Goal: Task Accomplishment & Management: Manage account settings

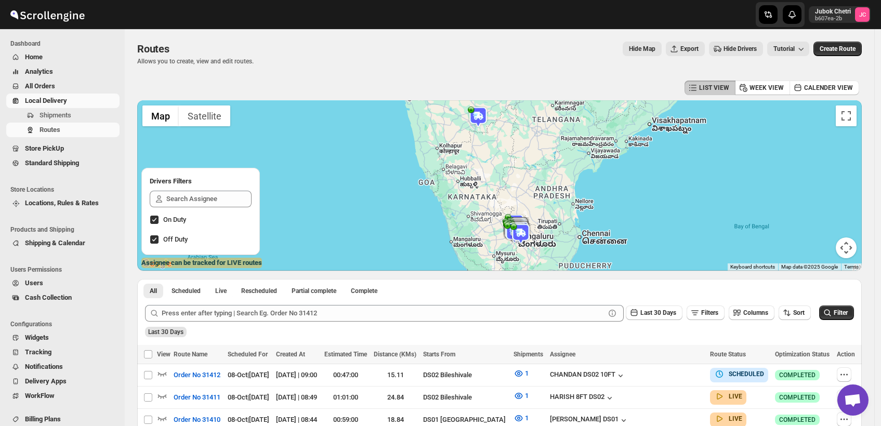
scroll to position [123, 0]
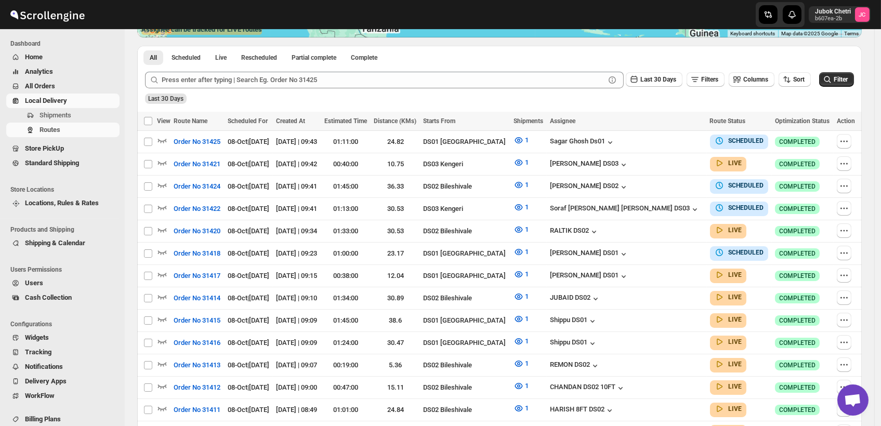
scroll to position [294, 0]
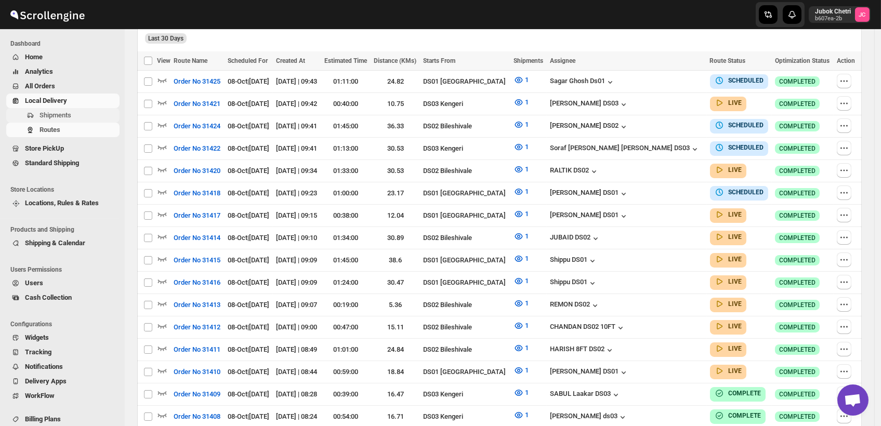
click at [71, 116] on span "Shipments" at bounding box center [79, 115] width 78 height 10
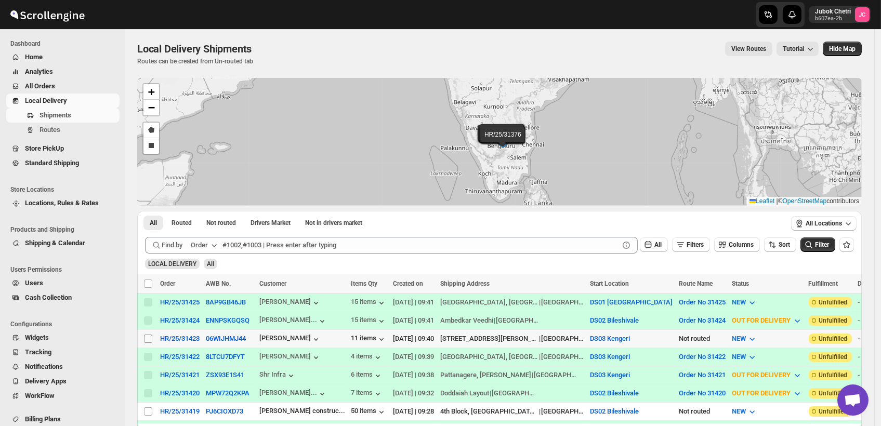
click at [148, 335] on input "Select shipment" at bounding box center [148, 339] width 8 height 8
checkbox input "true"
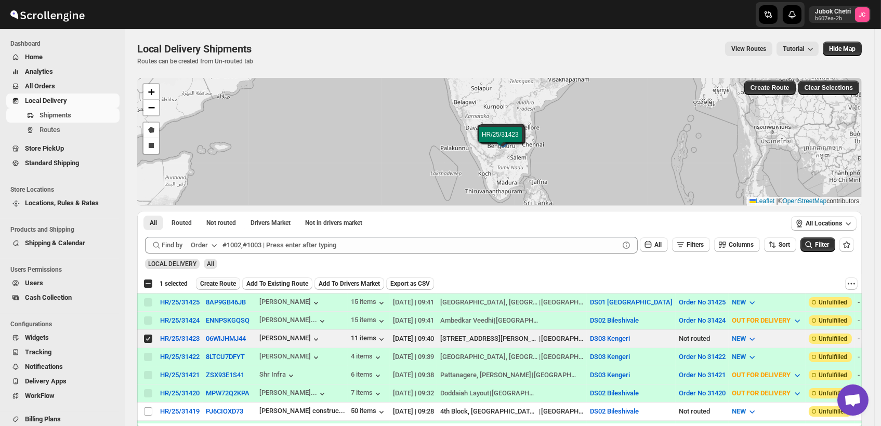
click at [214, 286] on span "Create Route" at bounding box center [218, 284] width 36 height 8
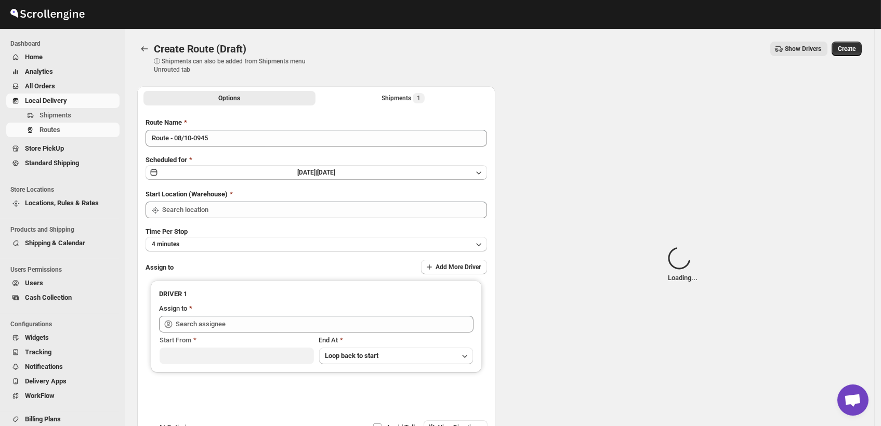
type input "DS03 Kengeri"
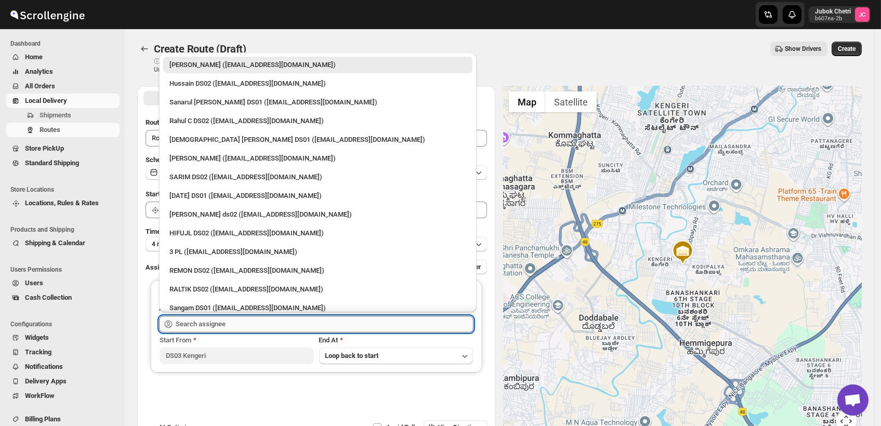
click at [222, 329] on input "text" at bounding box center [325, 324] width 298 height 17
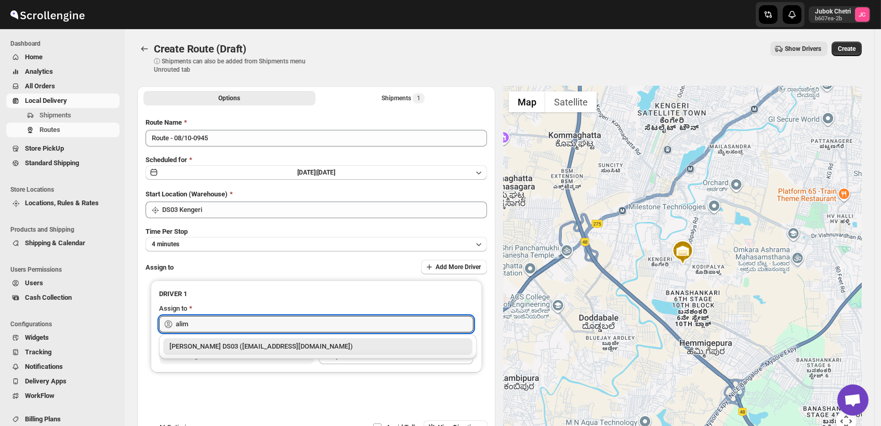
click at [241, 346] on div "[PERSON_NAME] DS03 ([EMAIL_ADDRESS][DOMAIN_NAME])" at bounding box center [318, 347] width 297 height 10
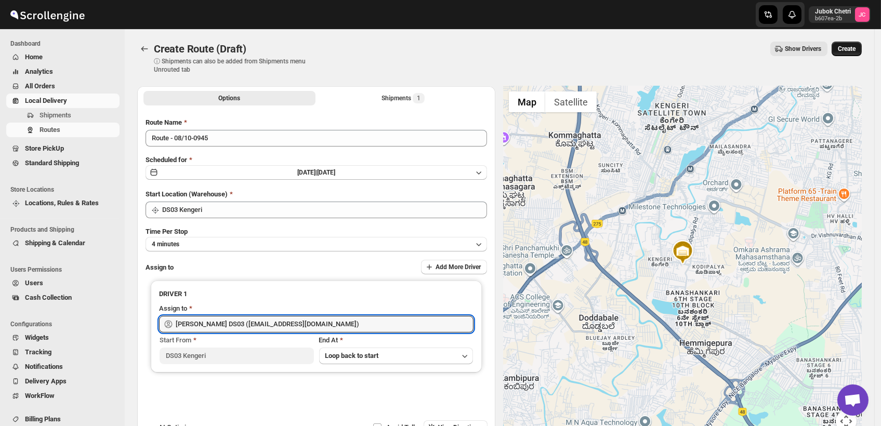
type input "[PERSON_NAME] DS03 ([EMAIL_ADDRESS][DOMAIN_NAME])"
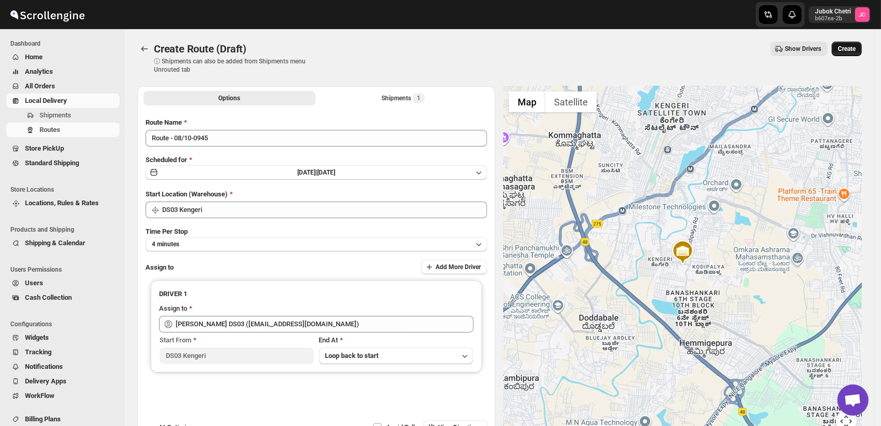
click at [856, 47] on span "Create" at bounding box center [847, 49] width 18 height 8
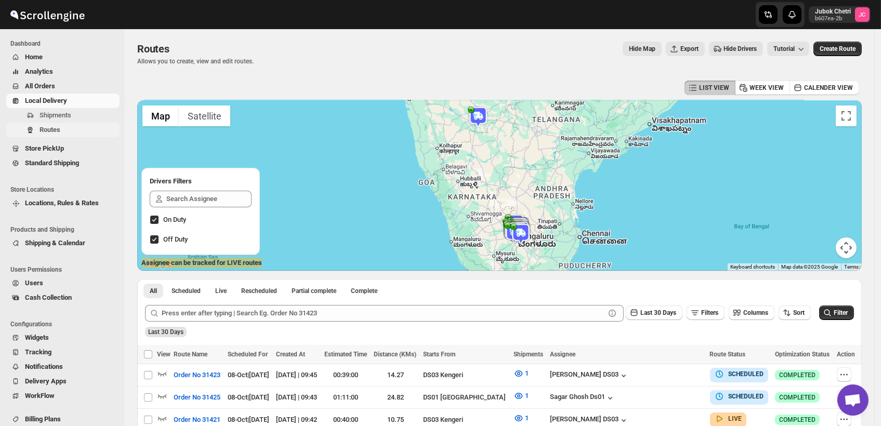
click at [50, 128] on span "Routes" at bounding box center [50, 130] width 21 height 8
click at [76, 115] on span "Shipments" at bounding box center [79, 115] width 78 height 10
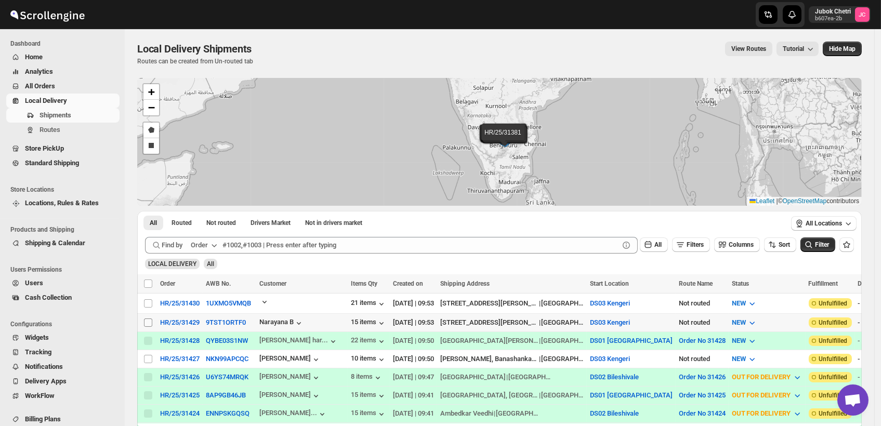
click at [147, 321] on input "Select shipment" at bounding box center [148, 323] width 8 height 8
checkbox input "true"
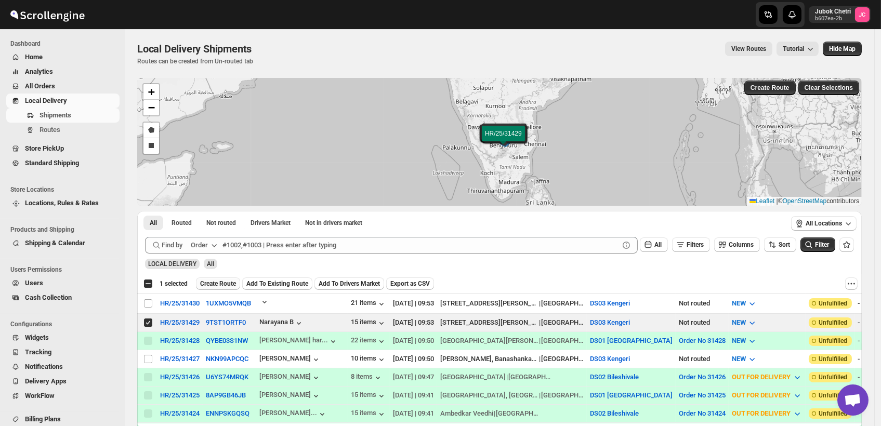
click at [218, 280] on span "Create Route" at bounding box center [218, 284] width 36 height 8
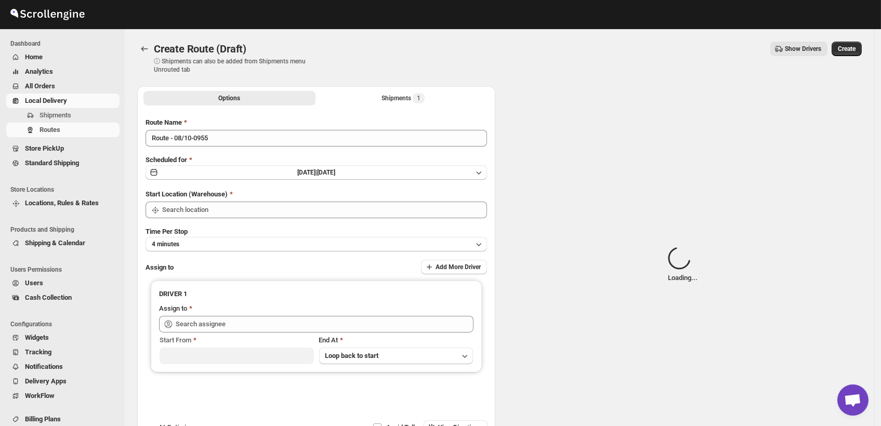
type input "DS03 Kengeri"
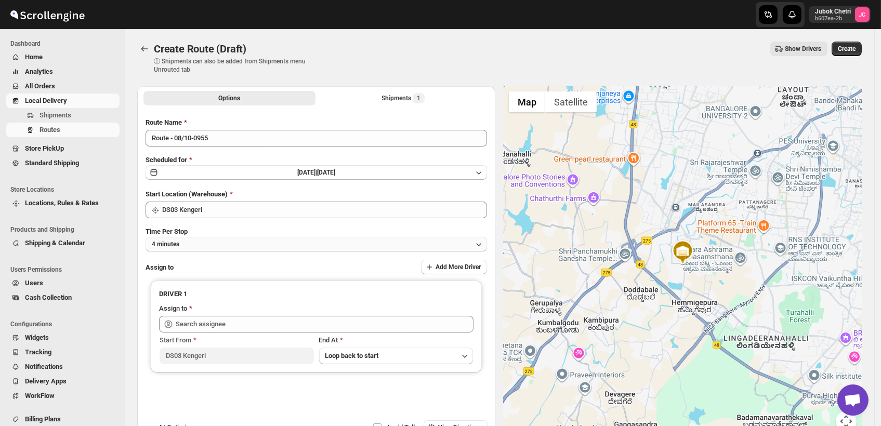
click at [284, 250] on button "4 minutes" at bounding box center [317, 244] width 342 height 15
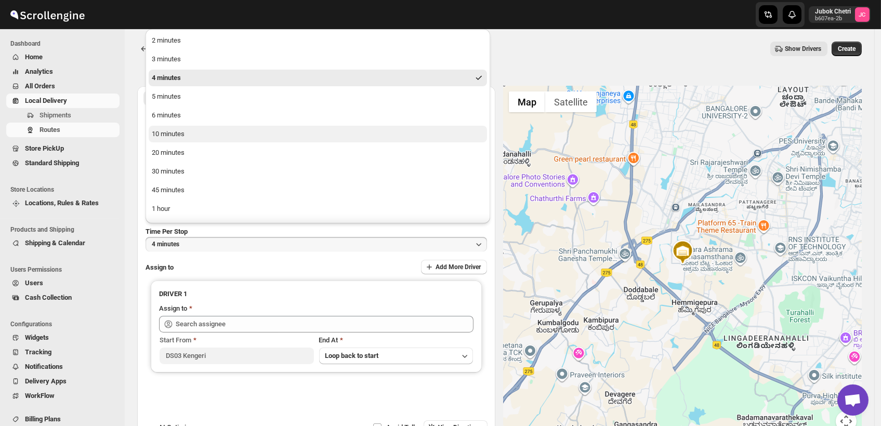
click at [205, 141] on button "10 minutes" at bounding box center [318, 134] width 338 height 17
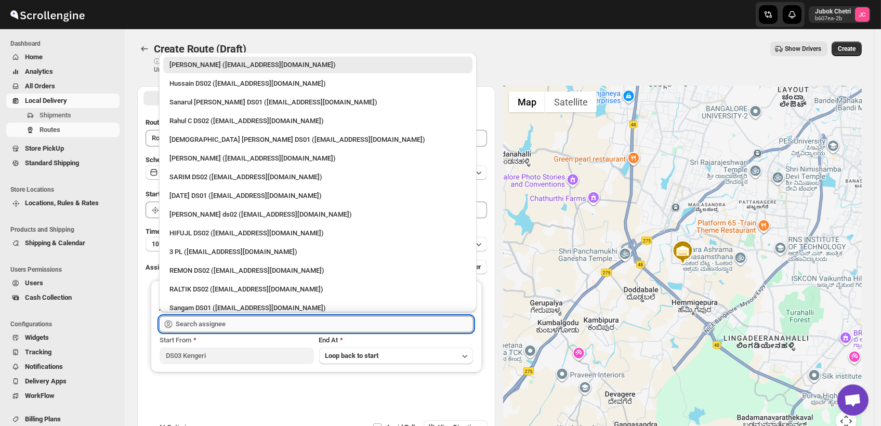
click at [255, 325] on input "text" at bounding box center [325, 324] width 298 height 17
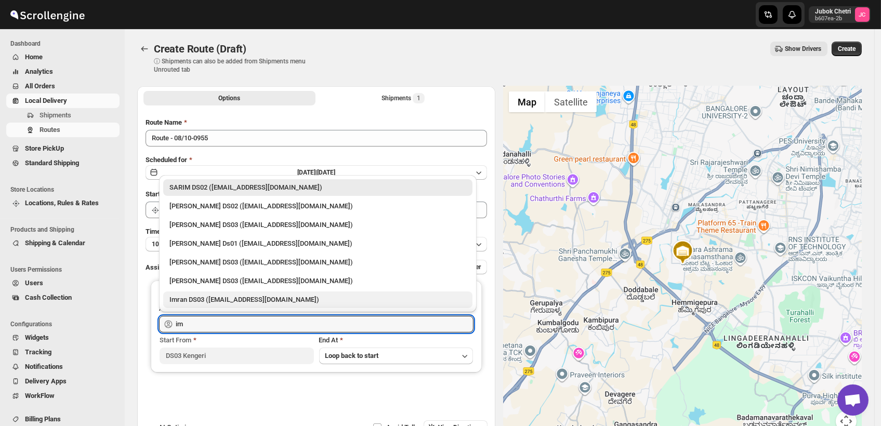
click at [239, 299] on div "Imran DS03 ([EMAIL_ADDRESS][DOMAIN_NAME])" at bounding box center [318, 300] width 297 height 10
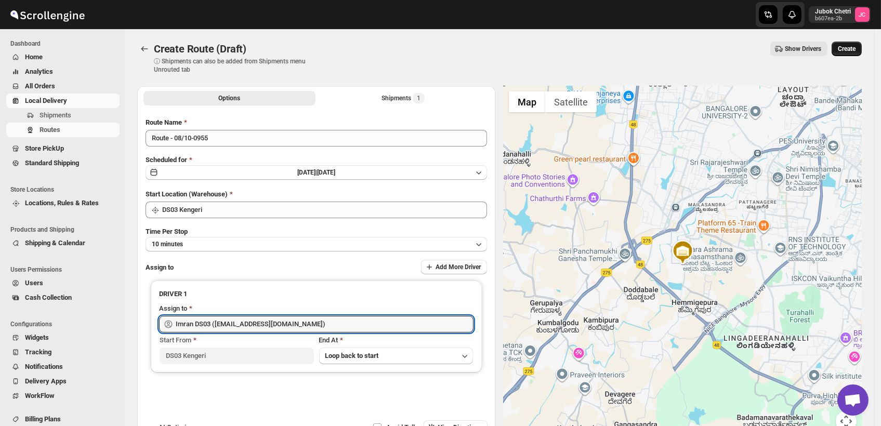
type input "Imran DS03 ([EMAIL_ADDRESS][DOMAIN_NAME])"
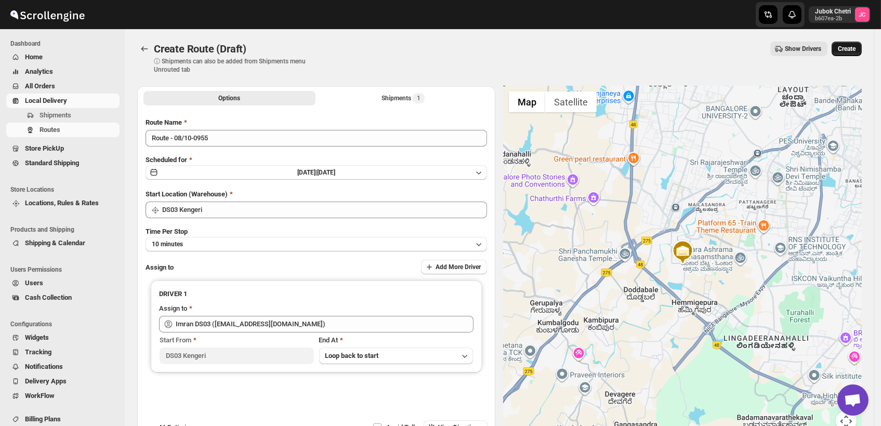
click at [847, 46] on span "Create" at bounding box center [847, 49] width 18 height 8
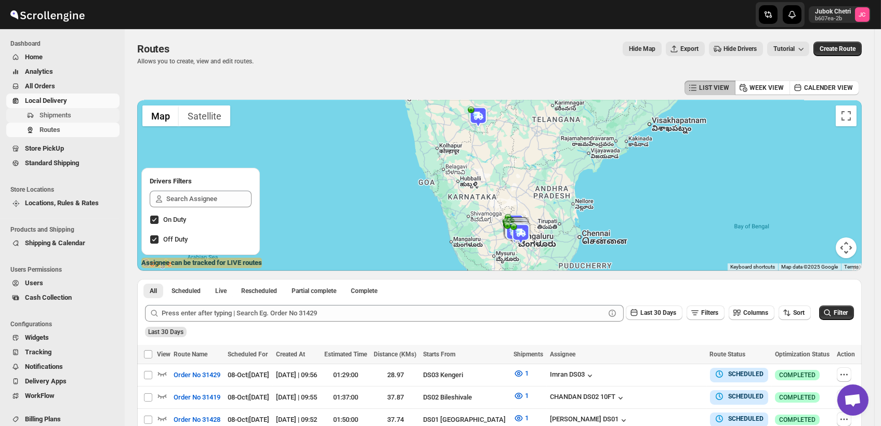
click at [72, 113] on span "Shipments" at bounding box center [79, 115] width 78 height 10
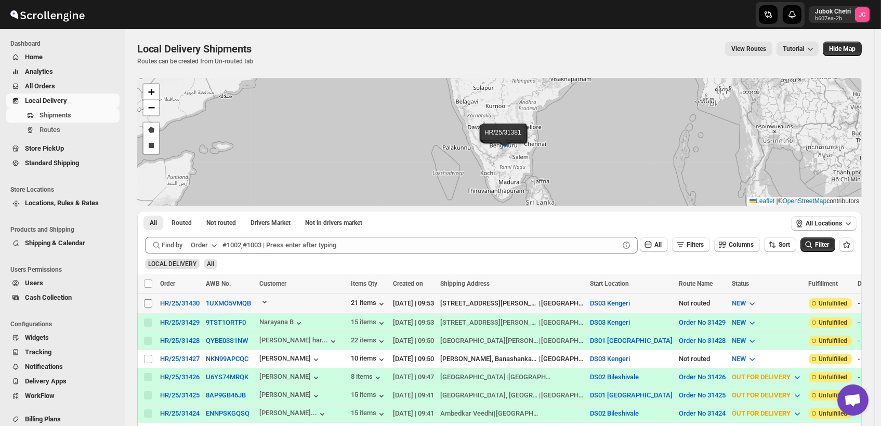
click at [148, 302] on input "Select shipment" at bounding box center [148, 303] width 8 height 8
checkbox input "true"
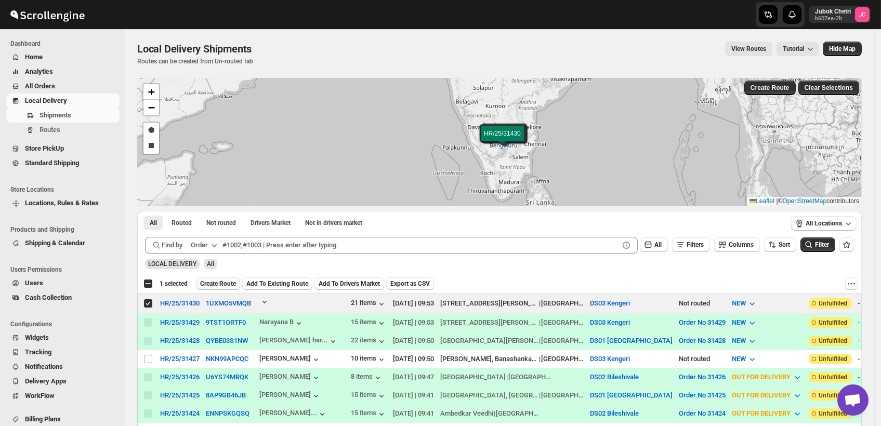
click at [214, 282] on span "Create Route" at bounding box center [218, 284] width 36 height 8
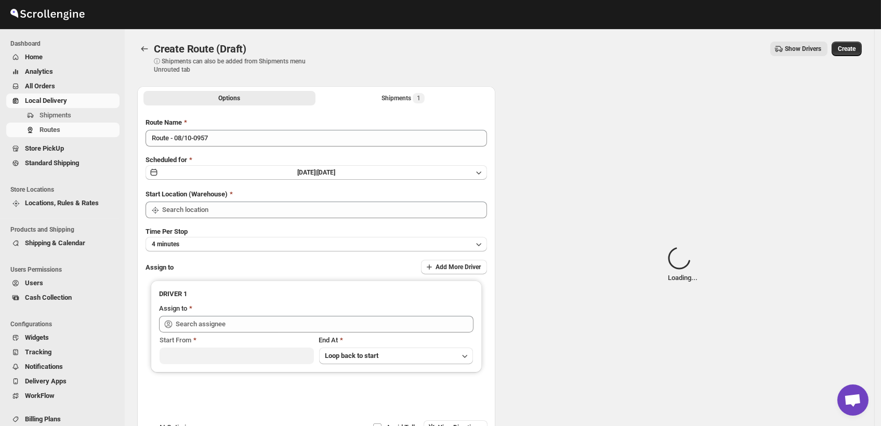
type input "DS03 Kengeri"
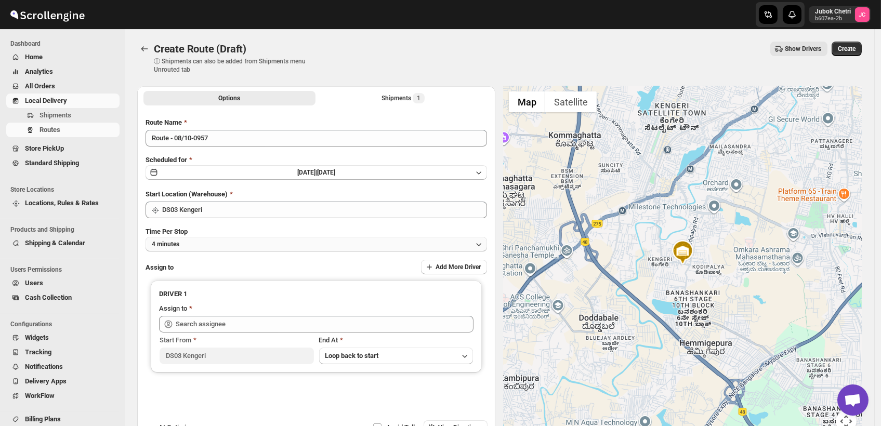
click at [220, 245] on button "4 minutes" at bounding box center [317, 244] width 342 height 15
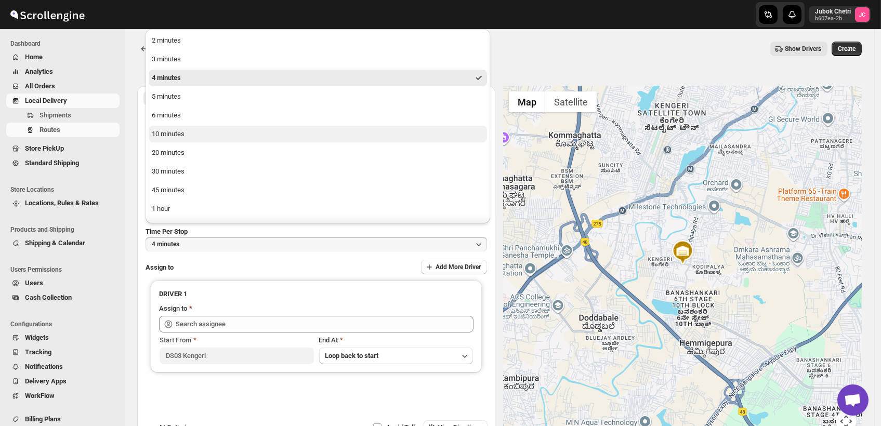
click at [183, 139] on div "10 minutes" at bounding box center [168, 134] width 33 height 10
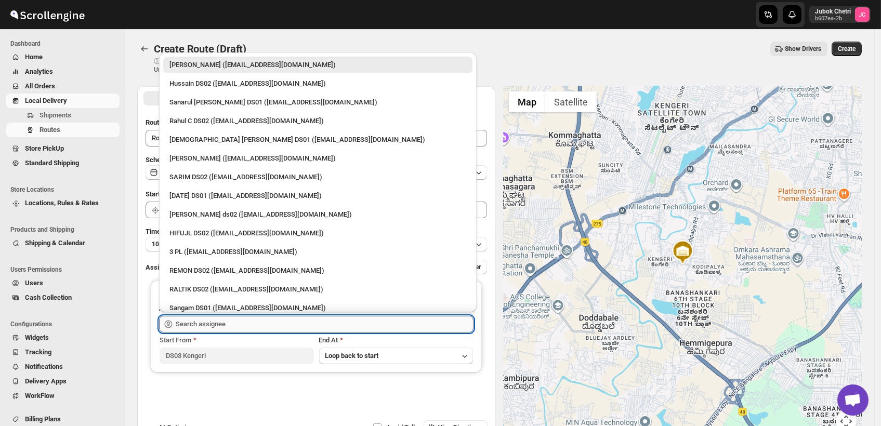
click at [237, 329] on input "text" at bounding box center [325, 324] width 298 height 17
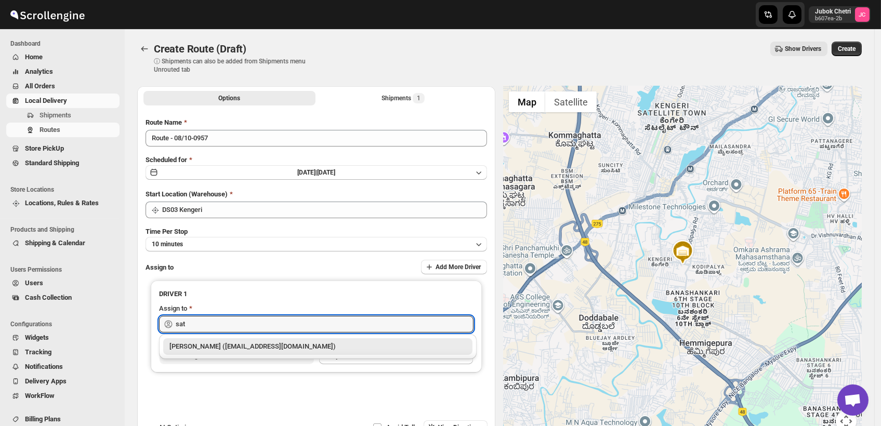
click at [245, 346] on div "[PERSON_NAME] ([EMAIL_ADDRESS][DOMAIN_NAME])" at bounding box center [318, 347] width 297 height 10
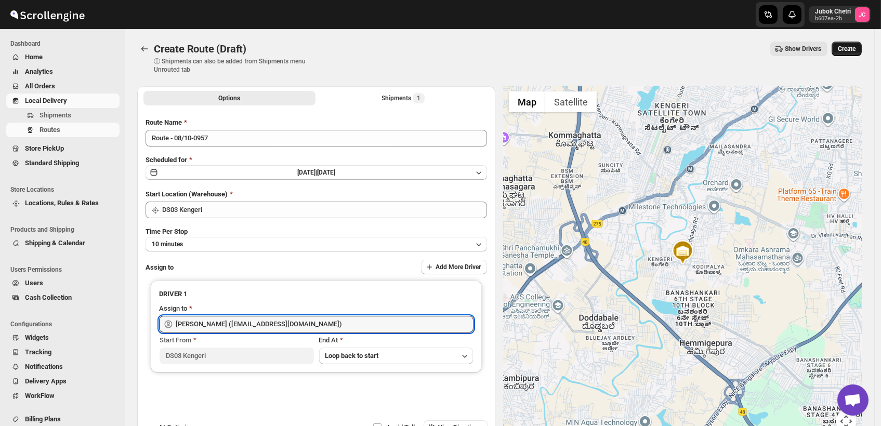
type input "[PERSON_NAME] ([EMAIL_ADDRESS][DOMAIN_NAME])"
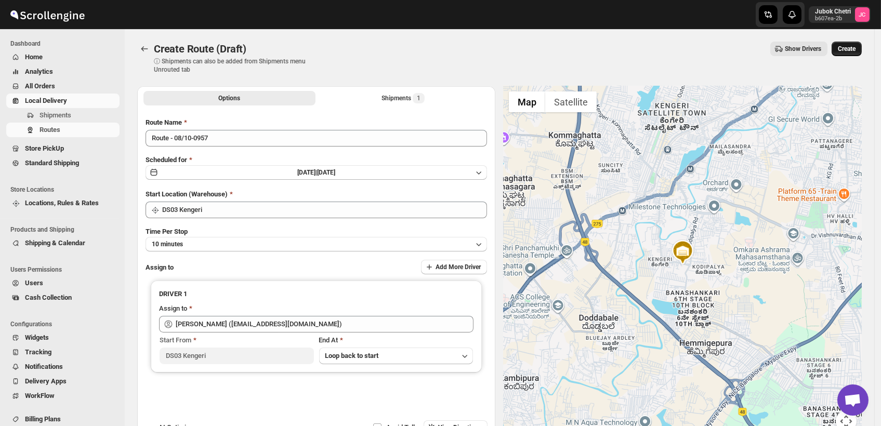
click at [855, 45] on span "Create" at bounding box center [847, 49] width 18 height 8
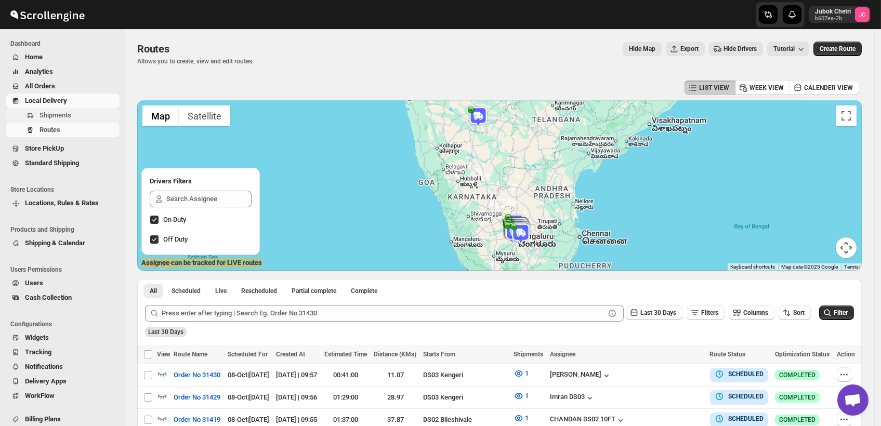
click at [85, 118] on span "Shipments" at bounding box center [79, 115] width 78 height 10
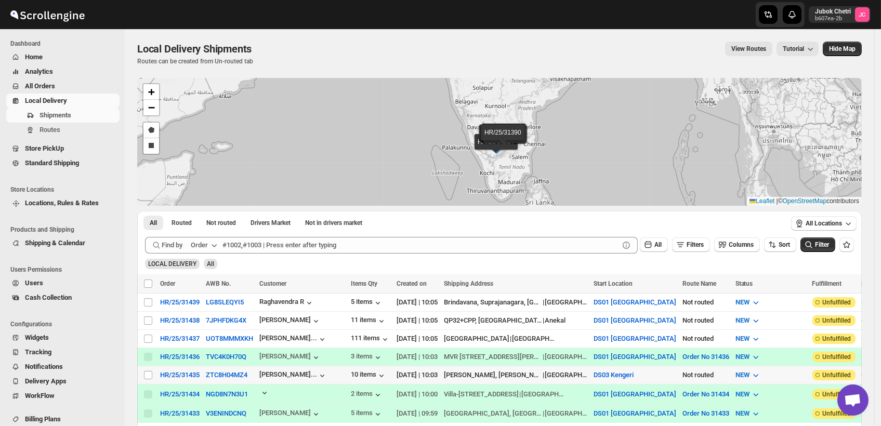
click at [147, 378] on td "Select shipment" at bounding box center [147, 376] width 20 height 18
checkbox input "true"
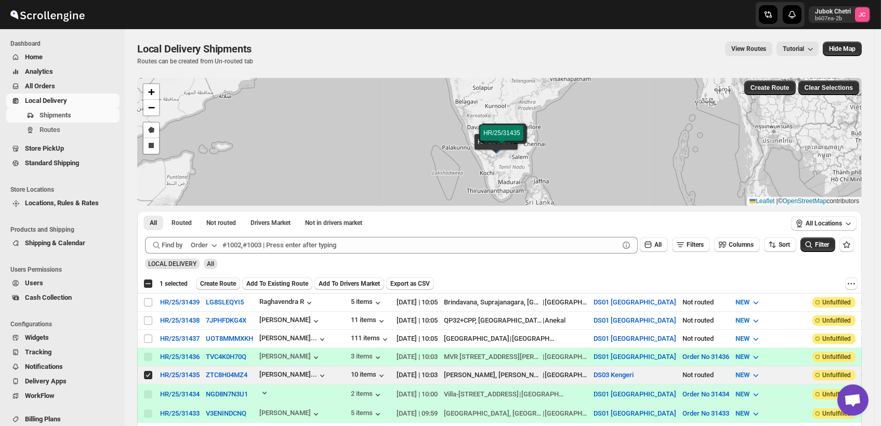
click at [223, 285] on span "Create Route" at bounding box center [218, 284] width 36 height 8
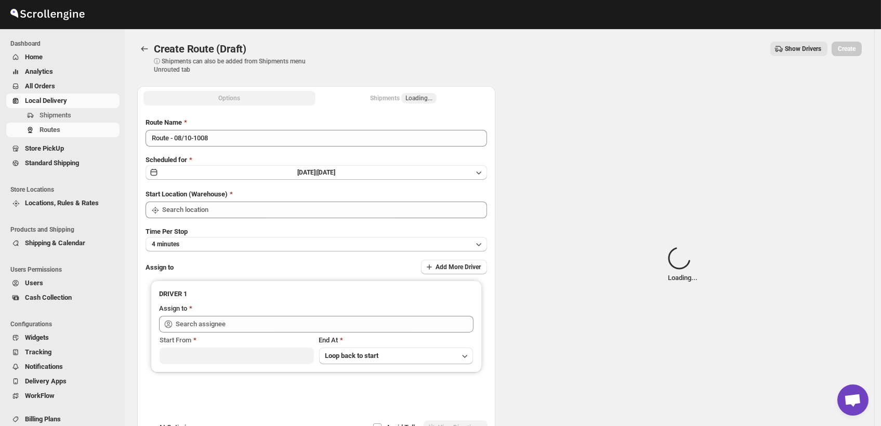
type input "DS03 Kengeri"
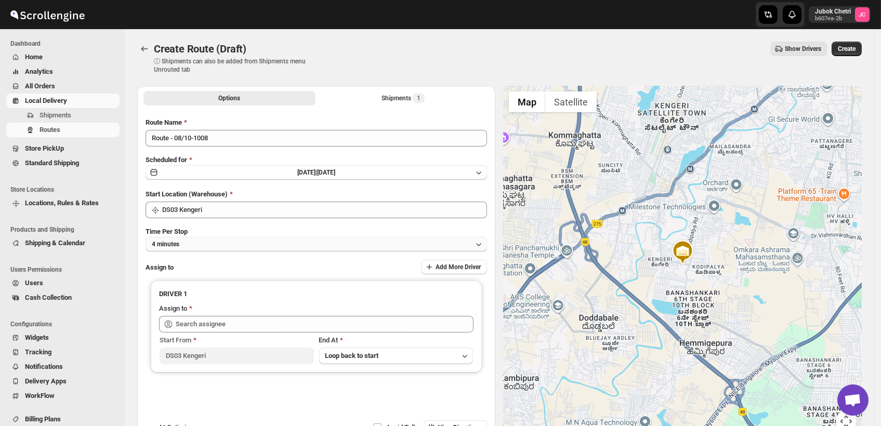
click at [206, 245] on button "4 minutes" at bounding box center [317, 244] width 342 height 15
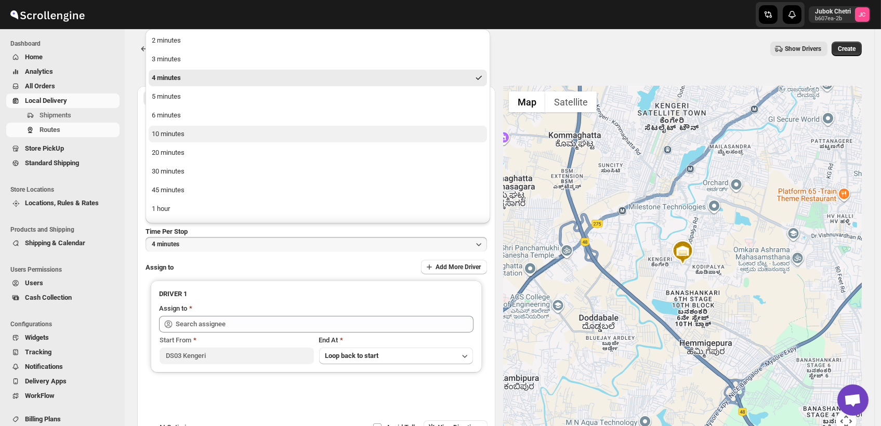
click at [203, 138] on button "10 minutes" at bounding box center [318, 134] width 338 height 17
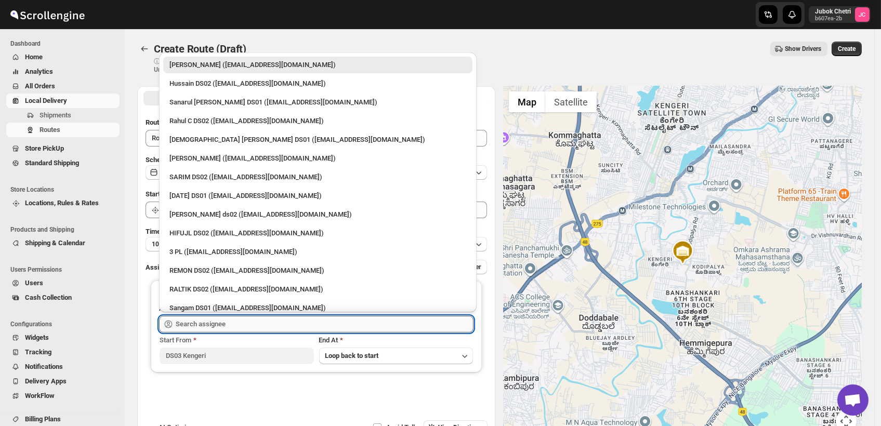
click at [241, 330] on input "text" at bounding box center [325, 324] width 298 height 17
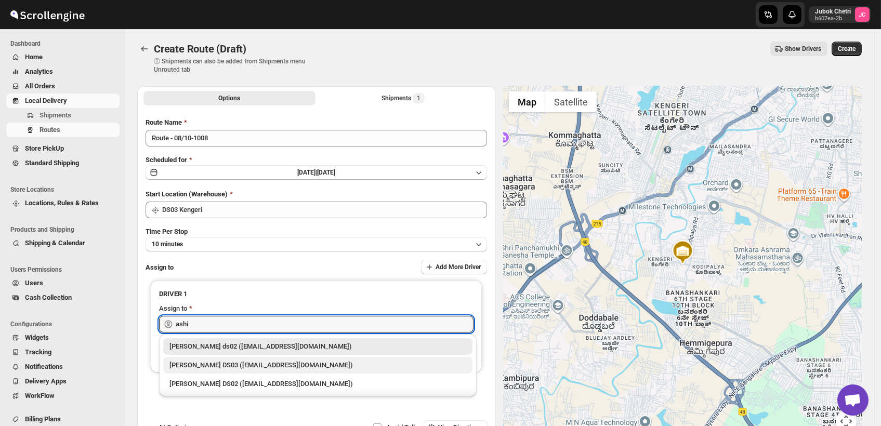
click at [220, 362] on div "[PERSON_NAME] DS03 ([EMAIL_ADDRESS][DOMAIN_NAME])" at bounding box center [318, 365] width 297 height 10
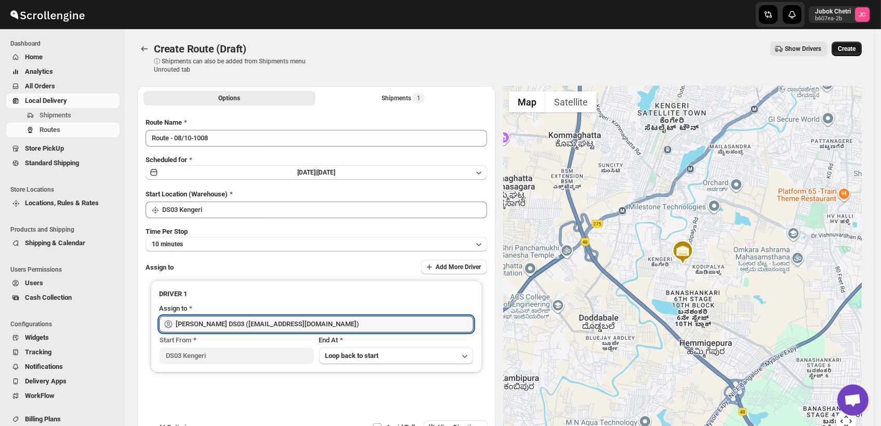
type input "[PERSON_NAME] DS03 ([EMAIL_ADDRESS][DOMAIN_NAME])"
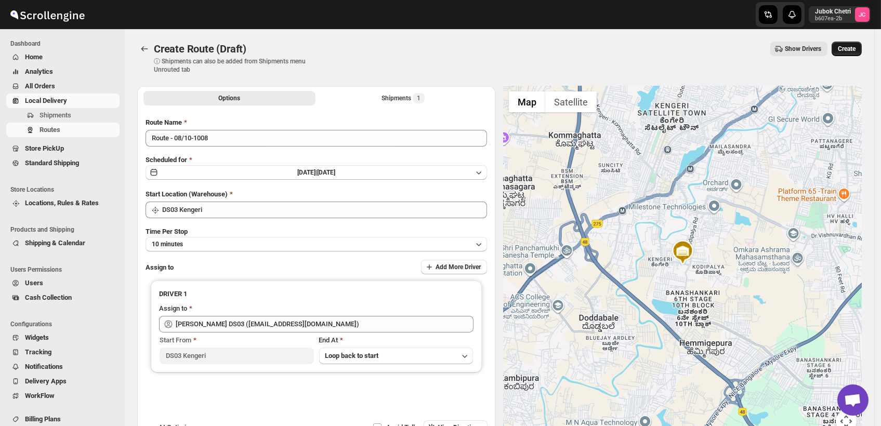
click at [862, 50] on button "Create" at bounding box center [847, 49] width 30 height 15
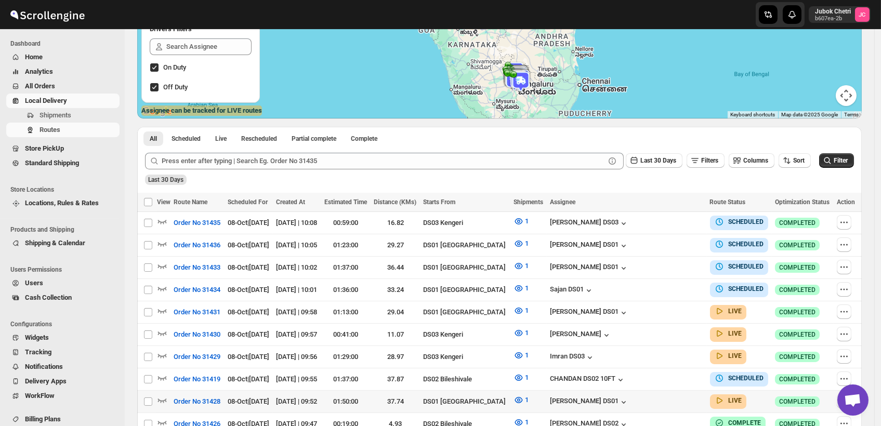
scroll to position [152, 0]
click at [83, 118] on span "Shipments" at bounding box center [79, 115] width 78 height 10
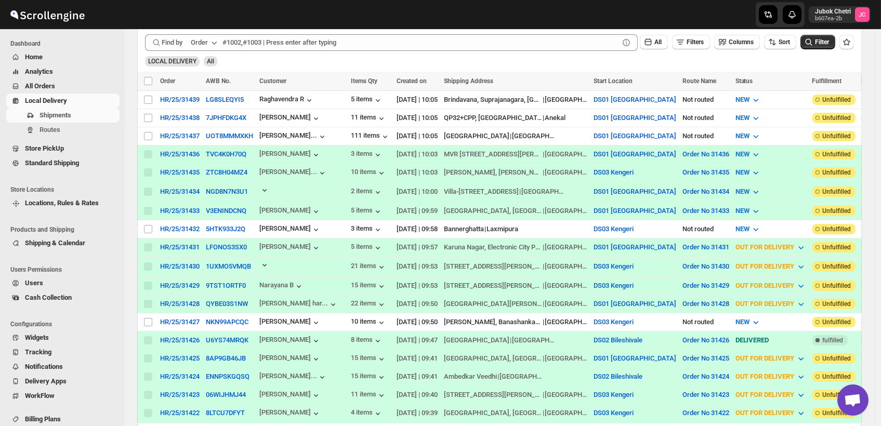
scroll to position [232, 0]
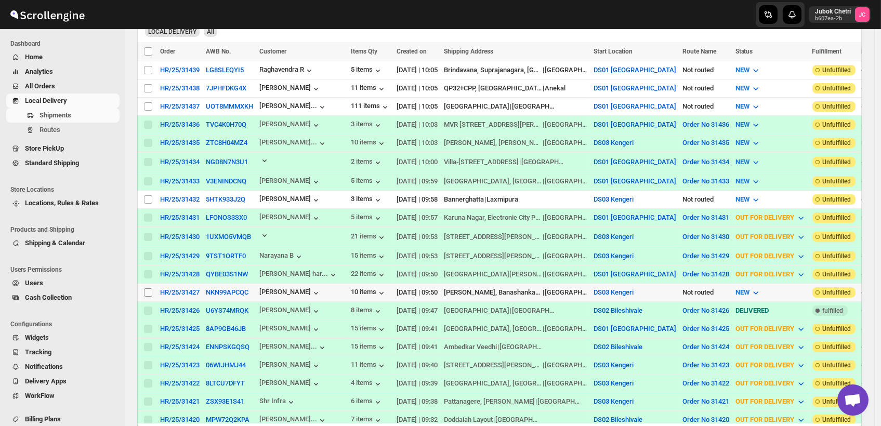
click at [146, 289] on input "Select shipment" at bounding box center [148, 293] width 8 height 8
checkbox input "true"
click at [226, 53] on span "Create Route" at bounding box center [218, 51] width 36 height 8
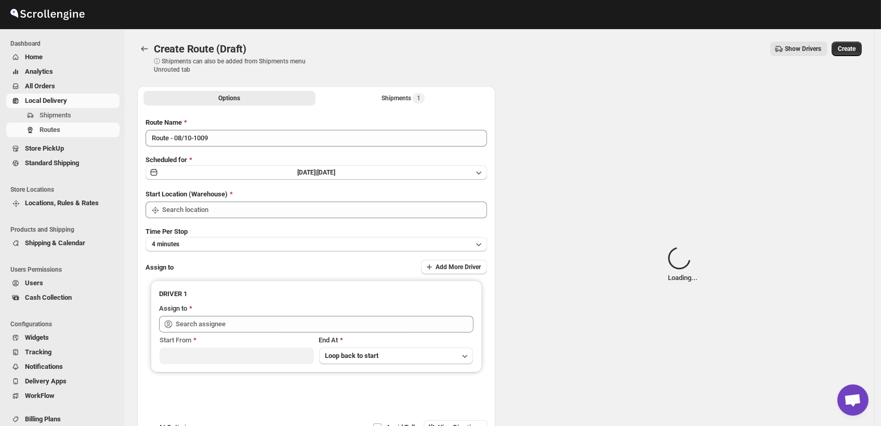
type input "DS03 Kengeri"
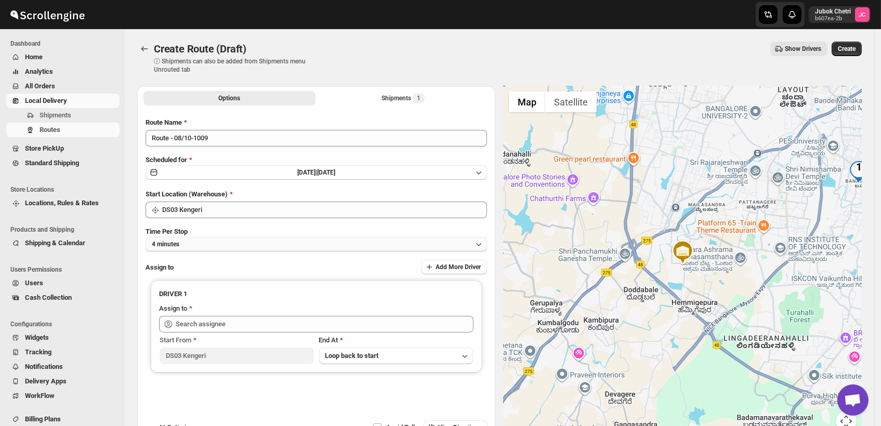
click at [209, 243] on button "4 minutes" at bounding box center [317, 244] width 342 height 15
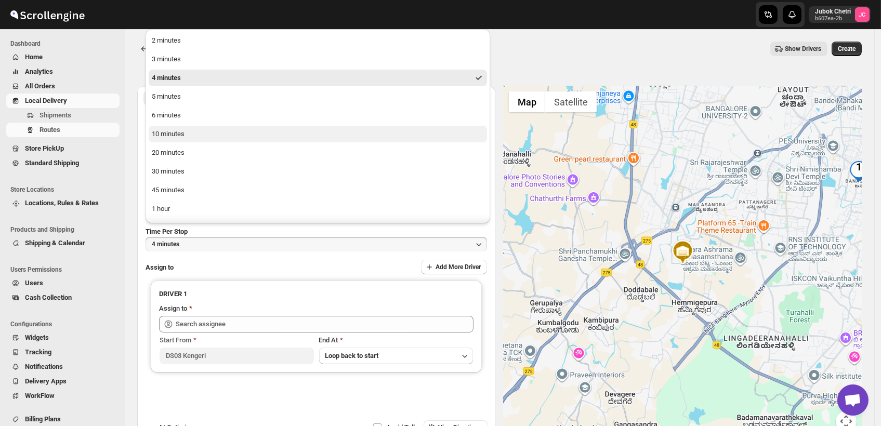
click at [185, 138] on button "10 minutes" at bounding box center [318, 134] width 338 height 17
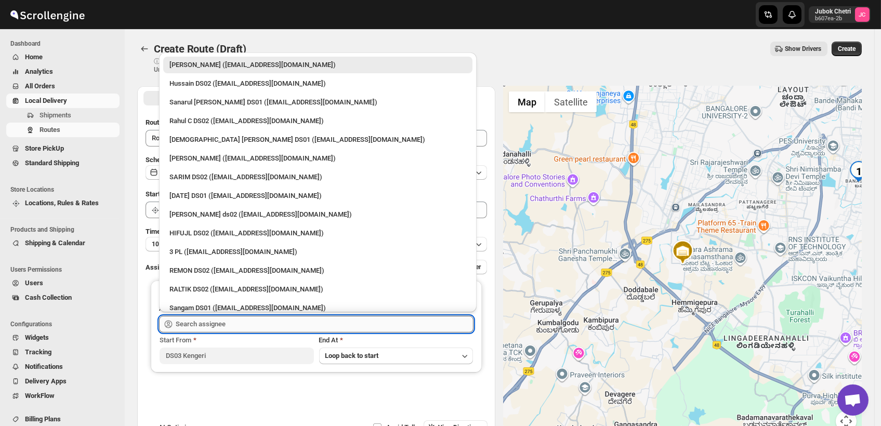
click at [245, 328] on input "text" at bounding box center [325, 324] width 298 height 17
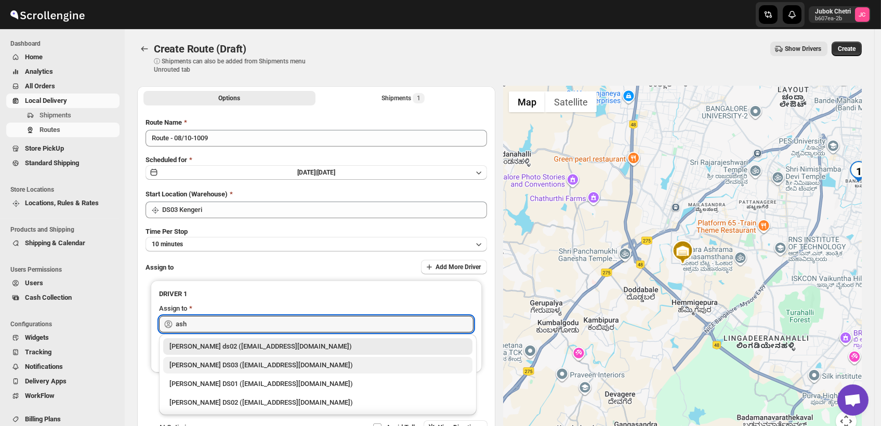
click at [219, 363] on div "[PERSON_NAME] DS03 ([EMAIL_ADDRESS][DOMAIN_NAME])" at bounding box center [318, 365] width 297 height 10
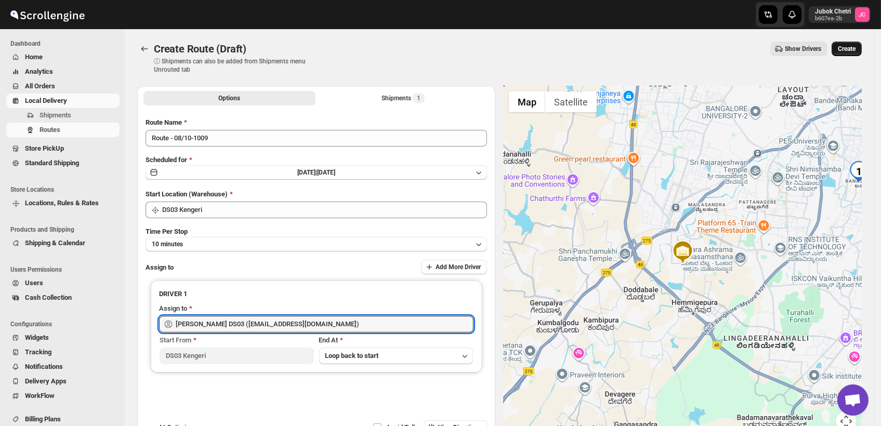
type input "[PERSON_NAME] DS03 ([EMAIL_ADDRESS][DOMAIN_NAME])"
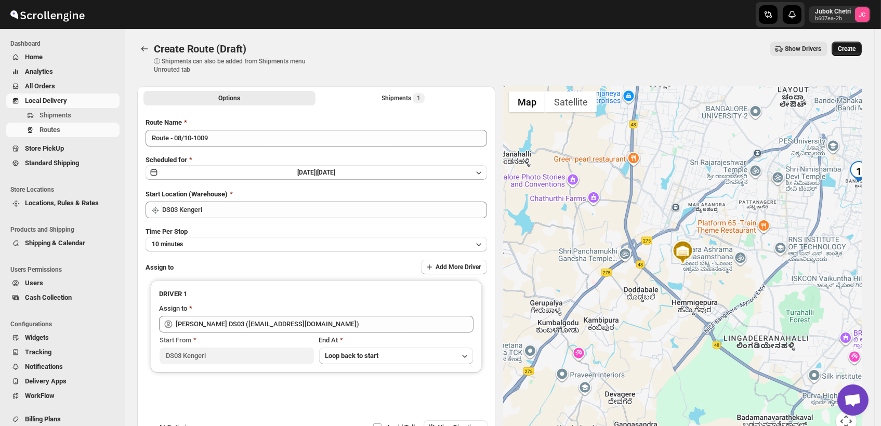
click at [849, 49] on span "Create" at bounding box center [847, 49] width 18 height 8
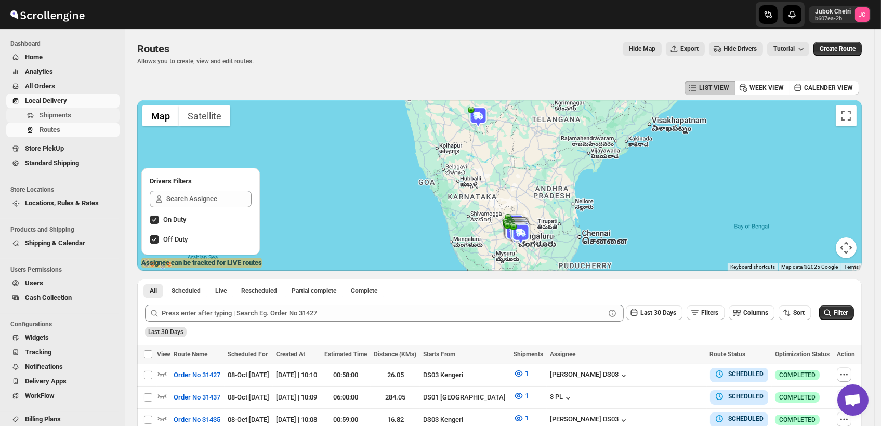
click at [88, 115] on span "Shipments" at bounding box center [79, 115] width 78 height 10
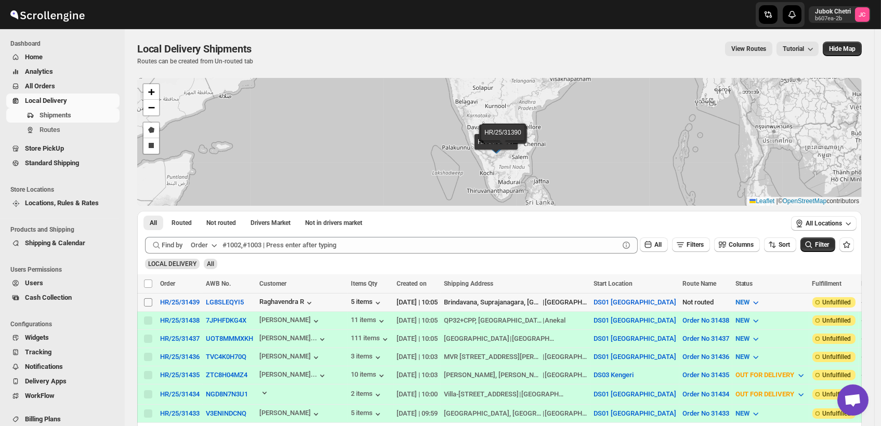
click at [145, 301] on input "Select shipment" at bounding box center [148, 302] width 8 height 8
checkbox input "true"
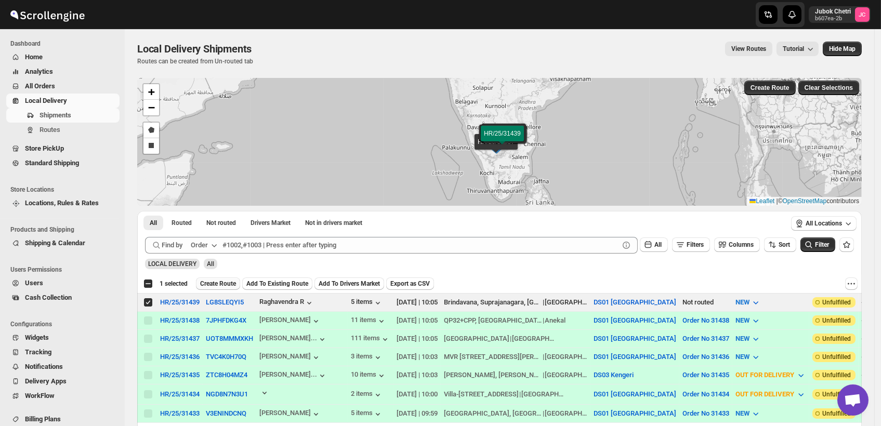
click at [222, 283] on span "Create Route" at bounding box center [218, 284] width 36 height 8
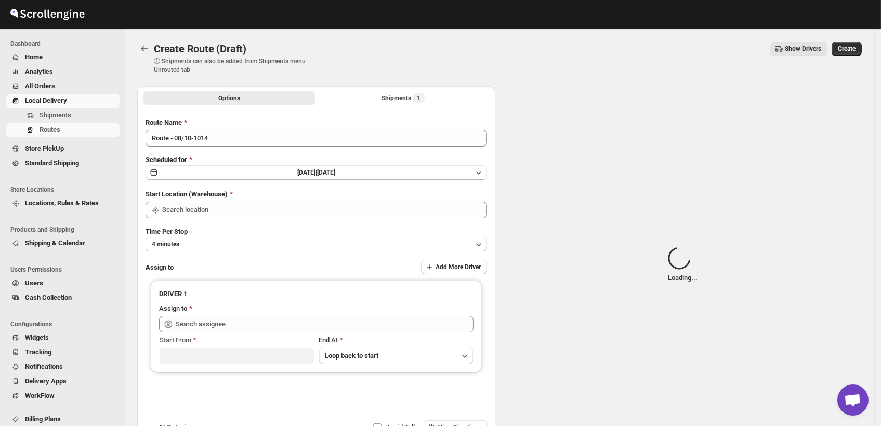
type input "DS01 [GEOGRAPHIC_DATA]"
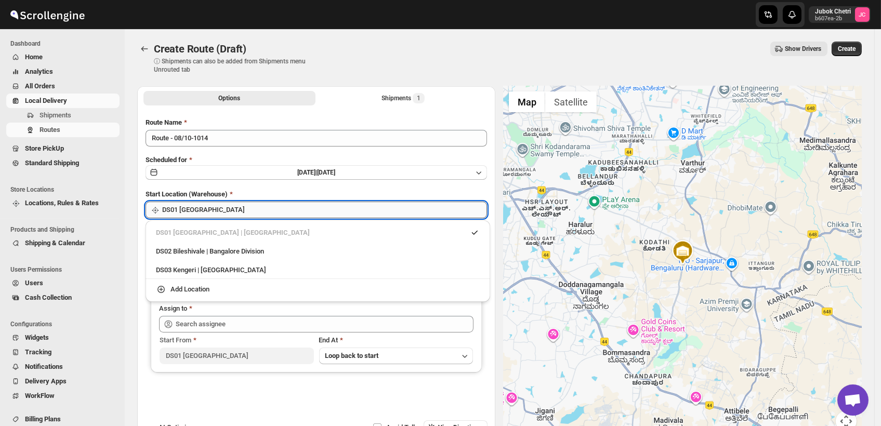
click at [223, 209] on input "DS01 [GEOGRAPHIC_DATA]" at bounding box center [324, 210] width 325 height 17
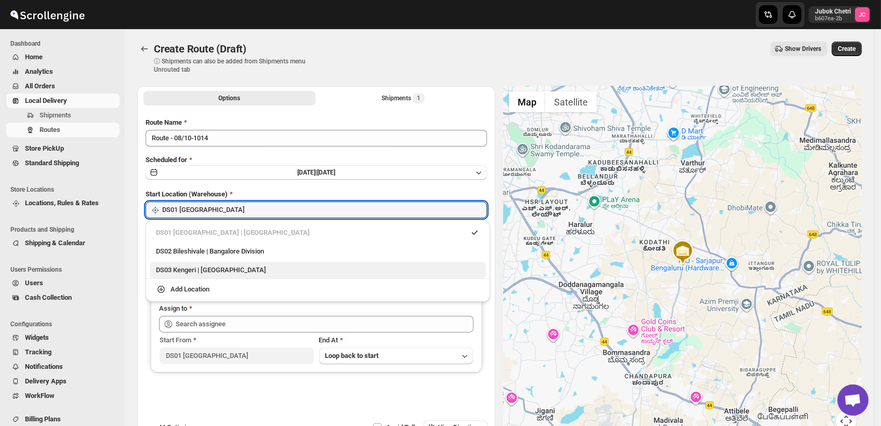
click at [185, 271] on div "DS03 Kengeri | Bengaluru" at bounding box center [318, 270] width 324 height 10
type input "DS03 Kengeri"
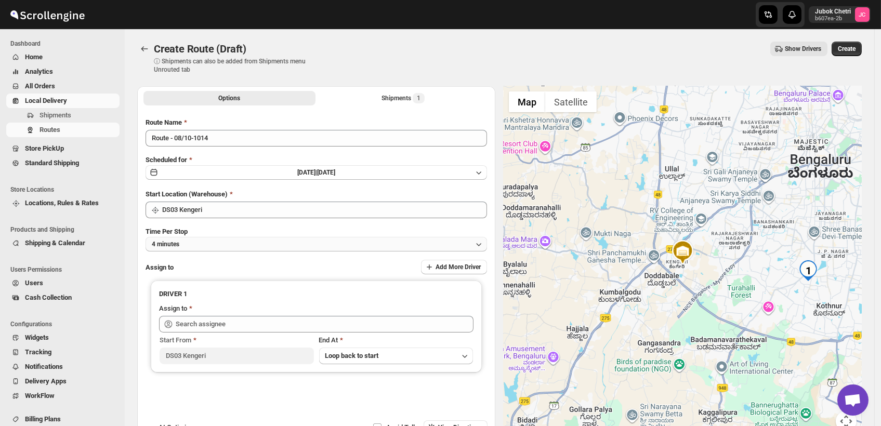
click at [199, 246] on button "4 minutes" at bounding box center [317, 244] width 342 height 15
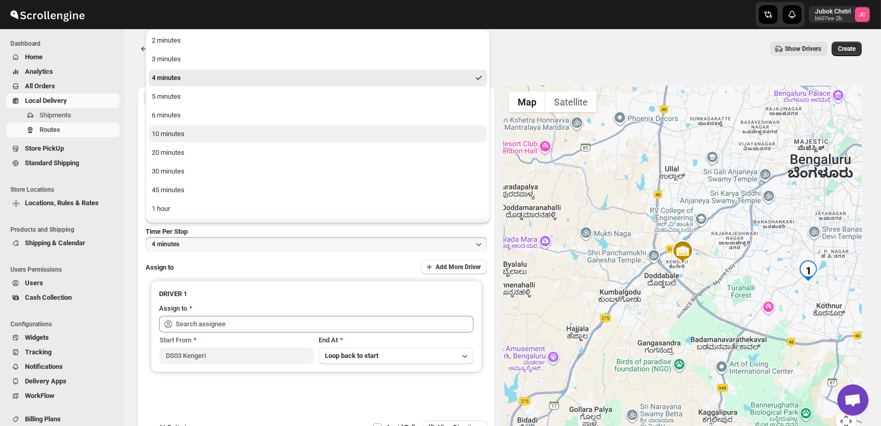
click at [182, 136] on div "10 minutes" at bounding box center [168, 134] width 33 height 10
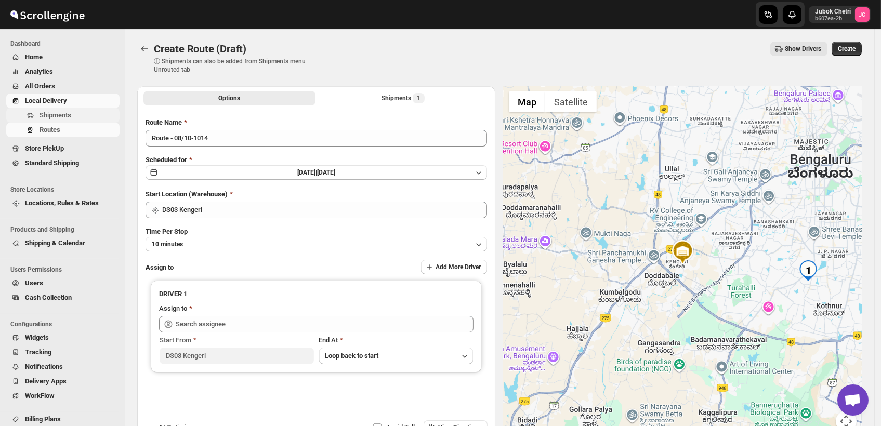
click at [76, 116] on span "Shipments" at bounding box center [79, 115] width 78 height 10
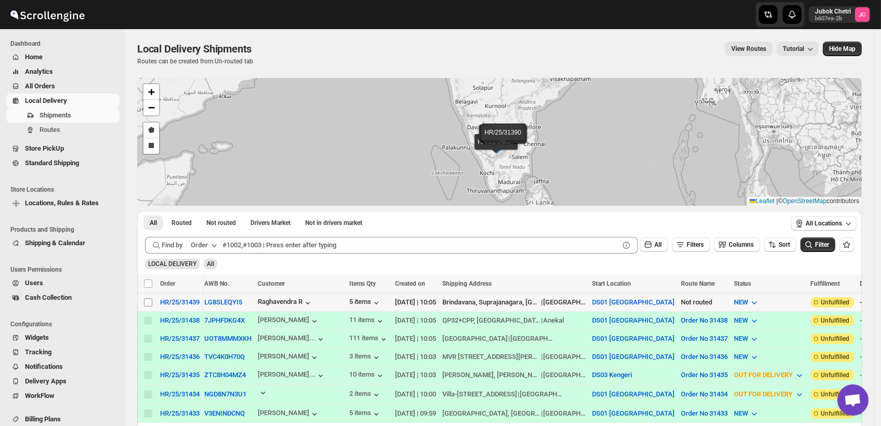
click at [149, 300] on input "Select shipment" at bounding box center [148, 302] width 8 height 8
checkbox input "true"
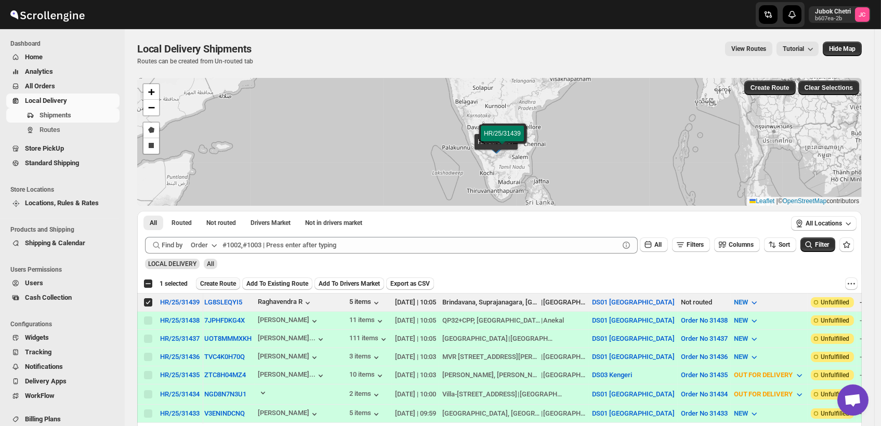
click at [219, 282] on span "Create Route" at bounding box center [218, 284] width 36 height 8
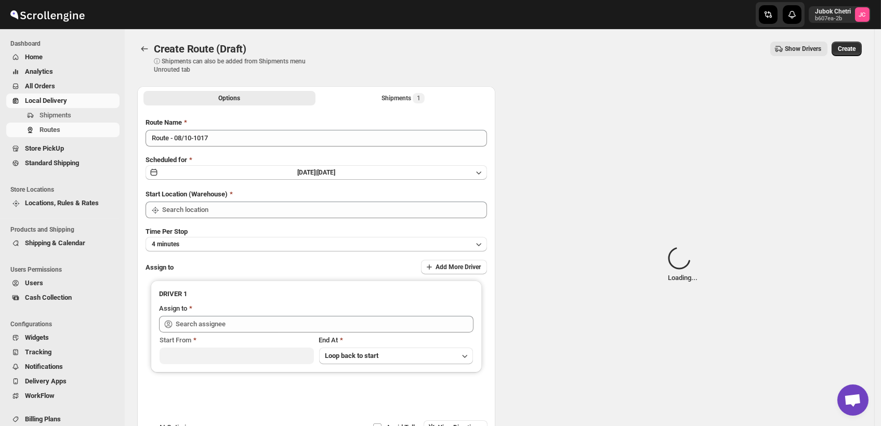
type input "DS01 [GEOGRAPHIC_DATA]"
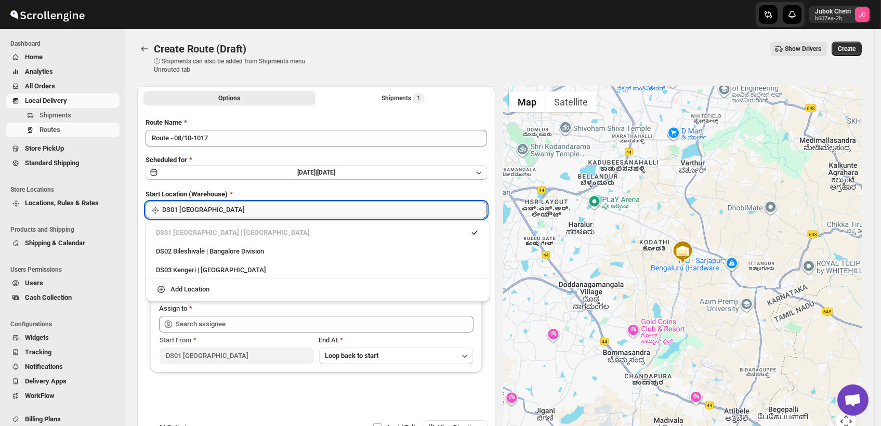
click at [216, 212] on input "DS01 [GEOGRAPHIC_DATA]" at bounding box center [324, 210] width 325 height 17
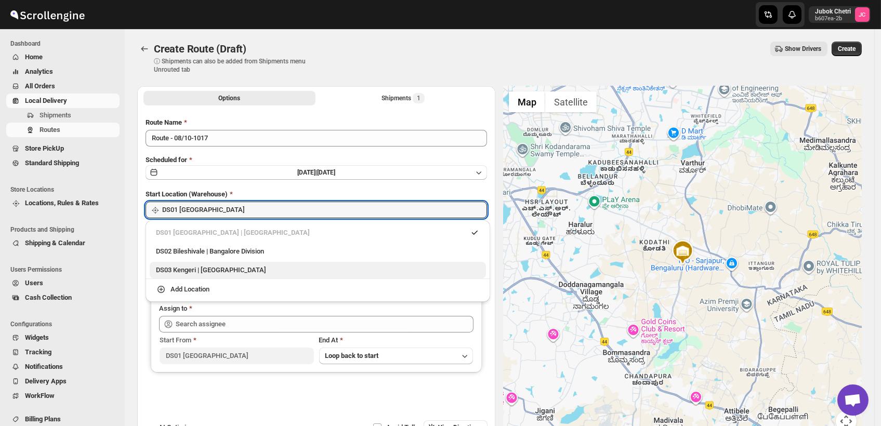
click at [193, 268] on div "DS03 Kengeri | Bengaluru" at bounding box center [318, 270] width 324 height 10
type input "DS03 Kengeri"
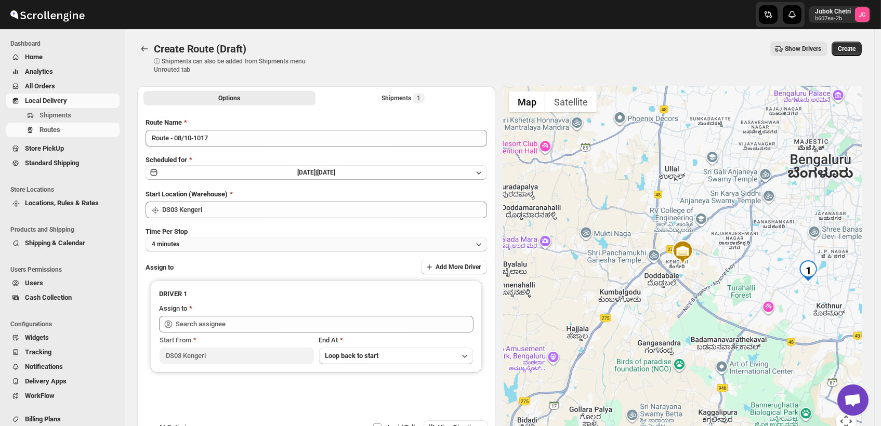
click at [191, 246] on button "4 minutes" at bounding box center [317, 244] width 342 height 15
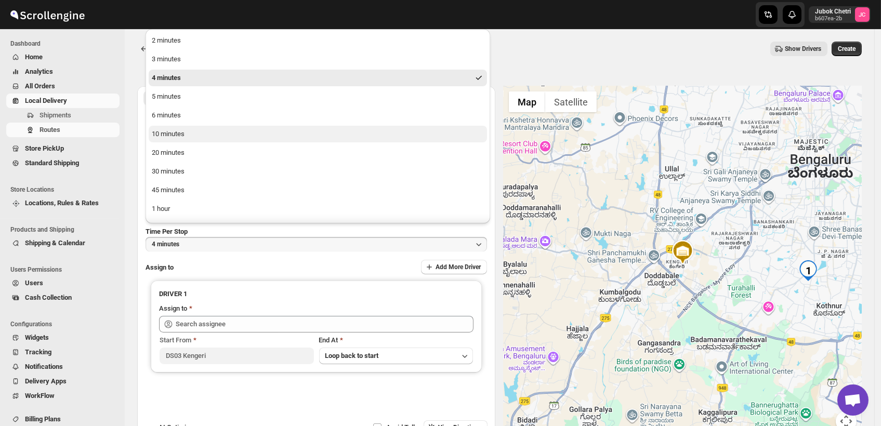
click at [171, 133] on div "10 minutes" at bounding box center [168, 134] width 33 height 10
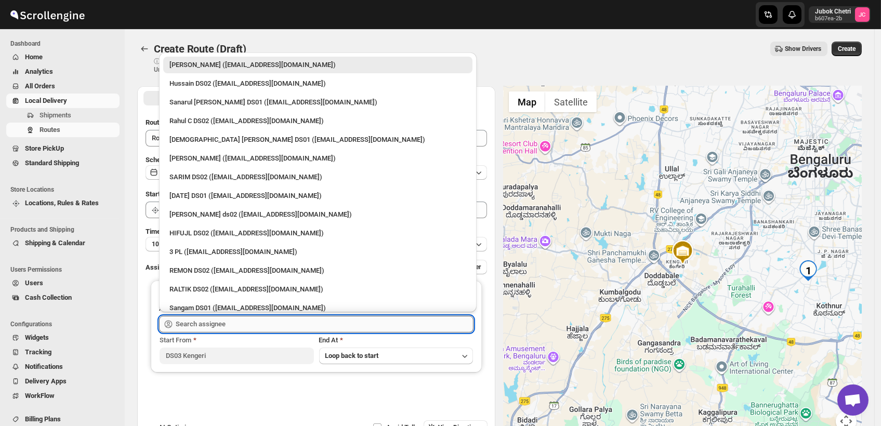
click at [249, 325] on input "text" at bounding box center [325, 324] width 298 height 17
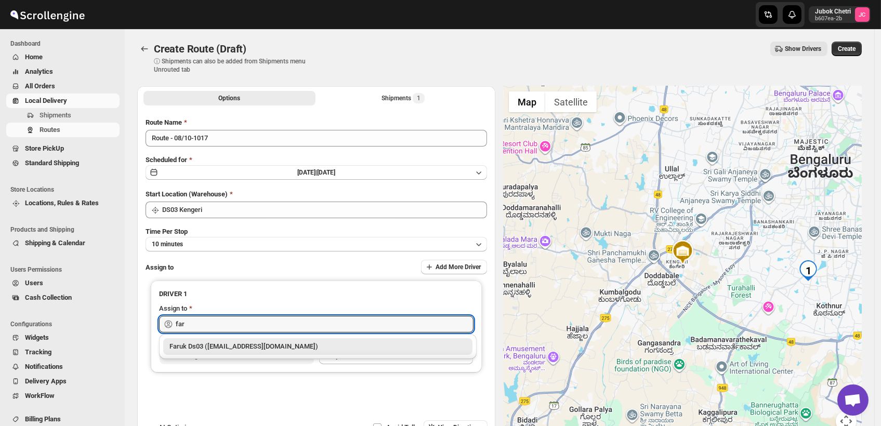
click at [250, 344] on div "Faruk Ds03 ([EMAIL_ADDRESS][DOMAIN_NAME])" at bounding box center [318, 347] width 297 height 10
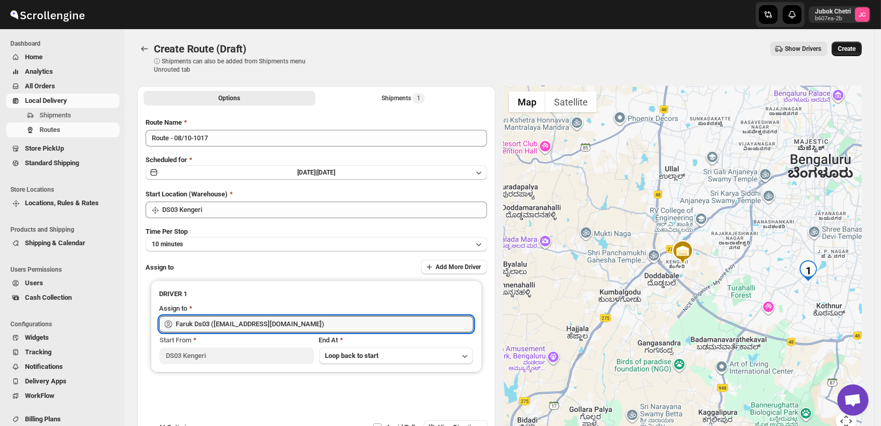
type input "Faruk Ds03 ([EMAIL_ADDRESS][DOMAIN_NAME])"
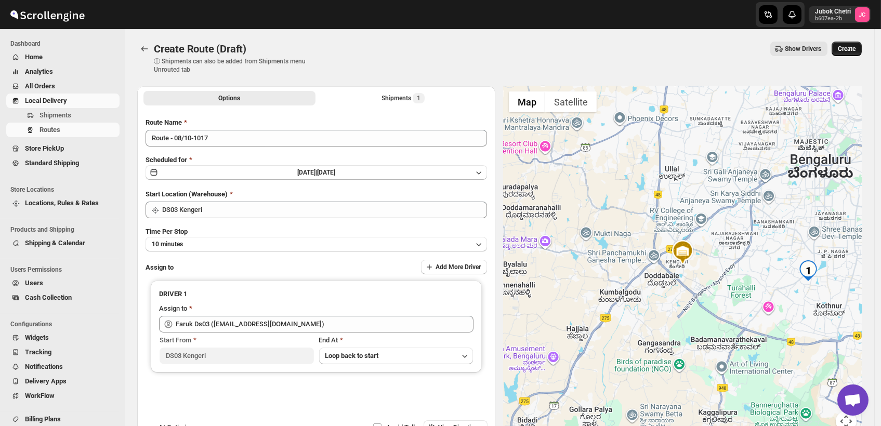
click at [856, 49] on span "Create" at bounding box center [847, 49] width 18 height 8
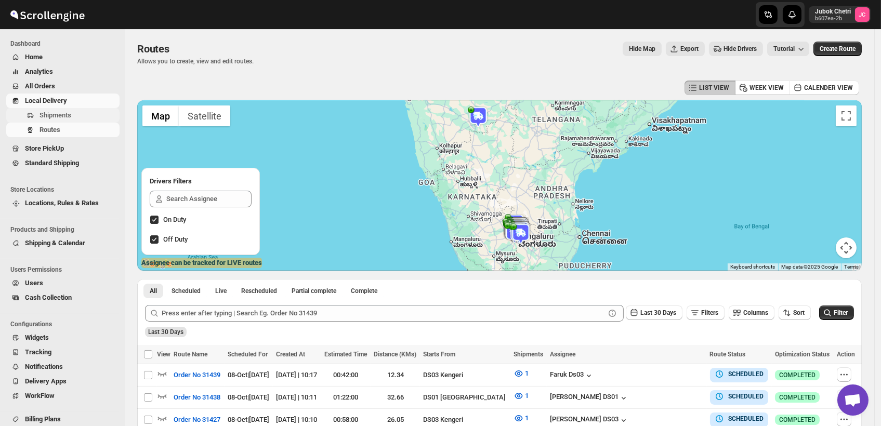
click at [79, 118] on span "Shipments" at bounding box center [79, 115] width 78 height 10
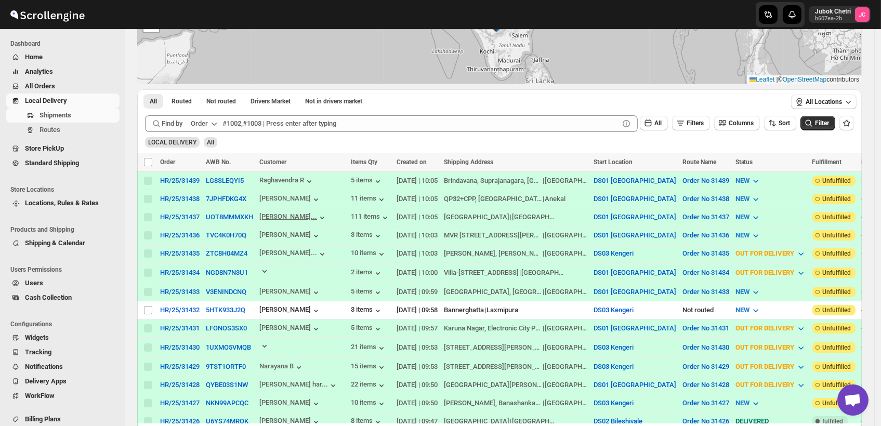
scroll to position [133, 0]
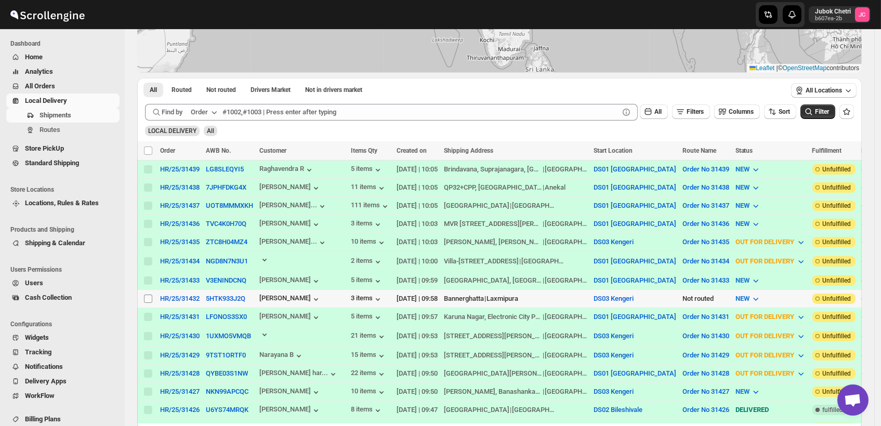
click at [150, 295] on input "Select shipment" at bounding box center [148, 299] width 8 height 8
checkbox input "true"
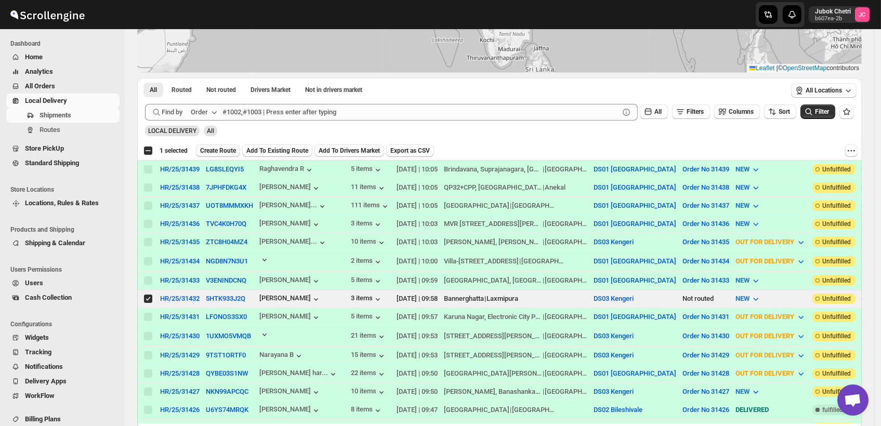
click at [227, 148] on span "Create Route" at bounding box center [218, 151] width 36 height 8
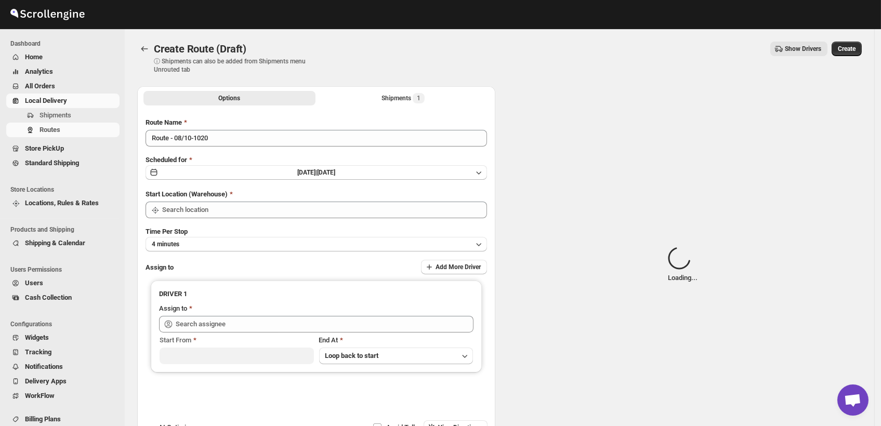
type input "DS03 Kengeri"
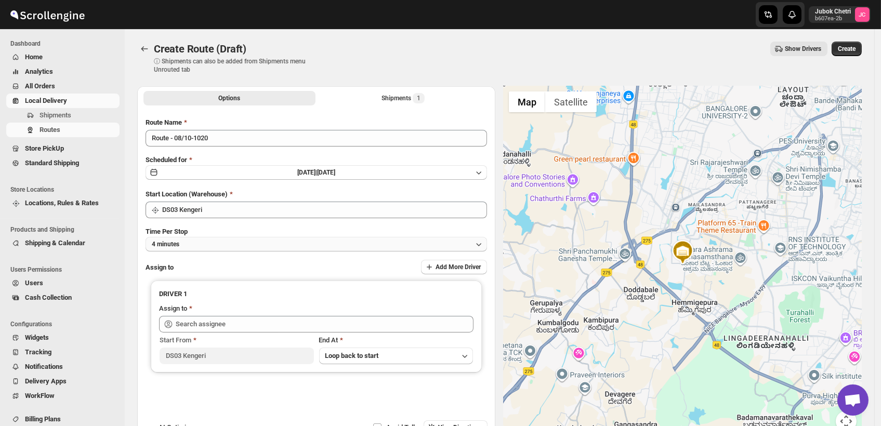
click at [196, 246] on button "4 minutes" at bounding box center [317, 244] width 342 height 15
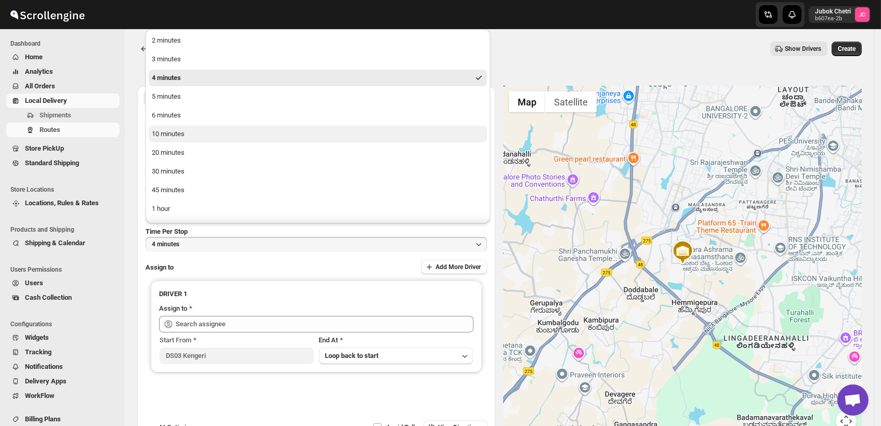
click at [186, 132] on button "10 minutes" at bounding box center [318, 134] width 338 height 17
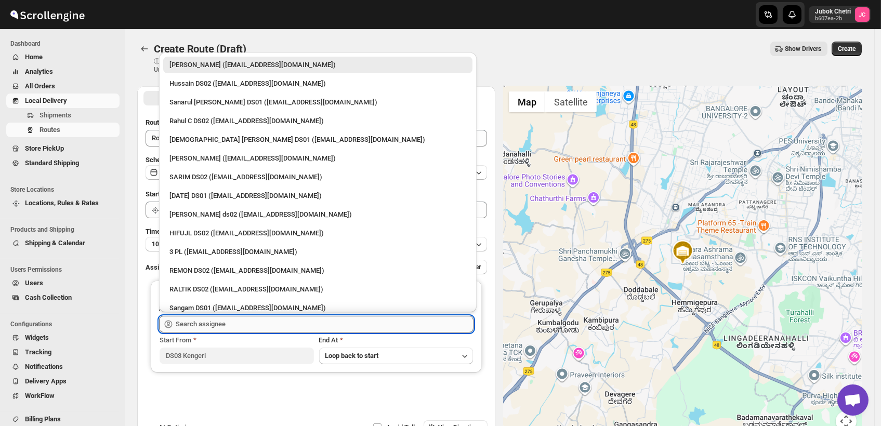
click at [231, 324] on input "text" at bounding box center [325, 324] width 298 height 17
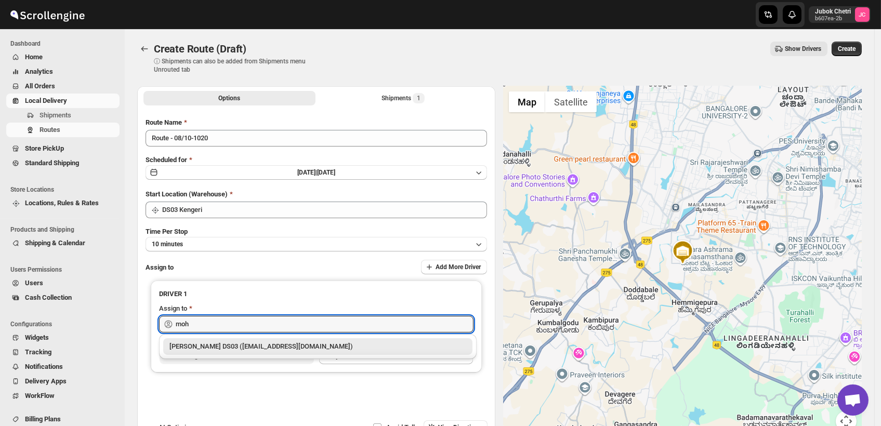
click at [250, 347] on div "[PERSON_NAME] DS03 ([EMAIL_ADDRESS][DOMAIN_NAME])" at bounding box center [318, 347] width 297 height 10
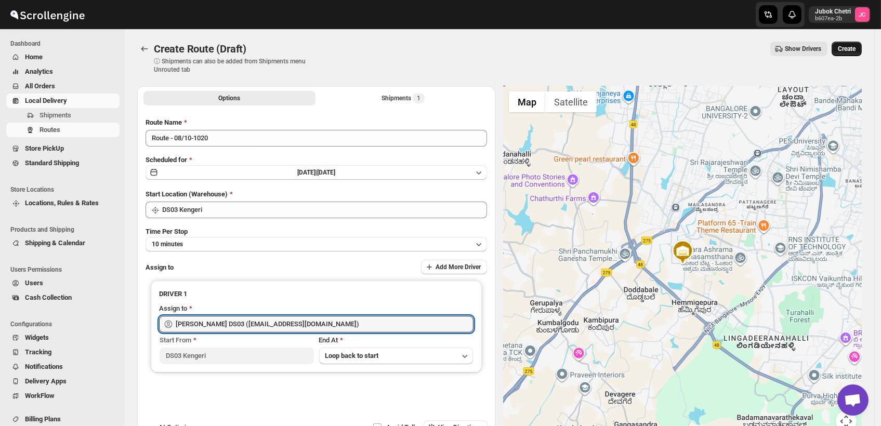
type input "[PERSON_NAME] DS03 ([EMAIL_ADDRESS][DOMAIN_NAME])"
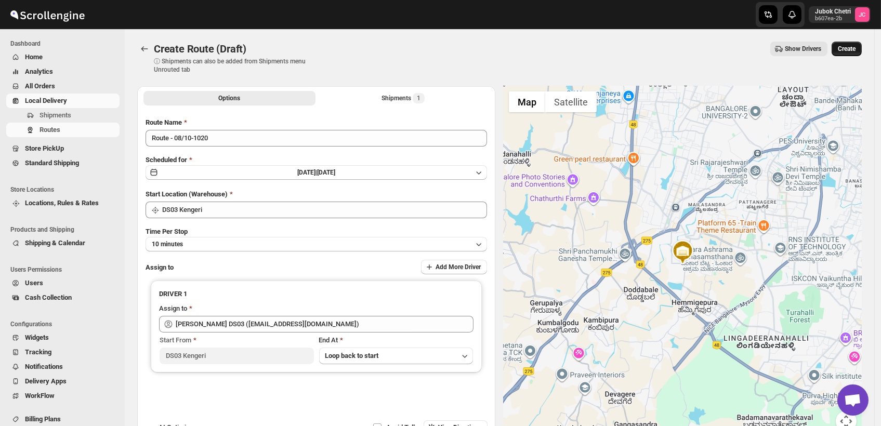
click at [856, 47] on span "Create" at bounding box center [847, 49] width 18 height 8
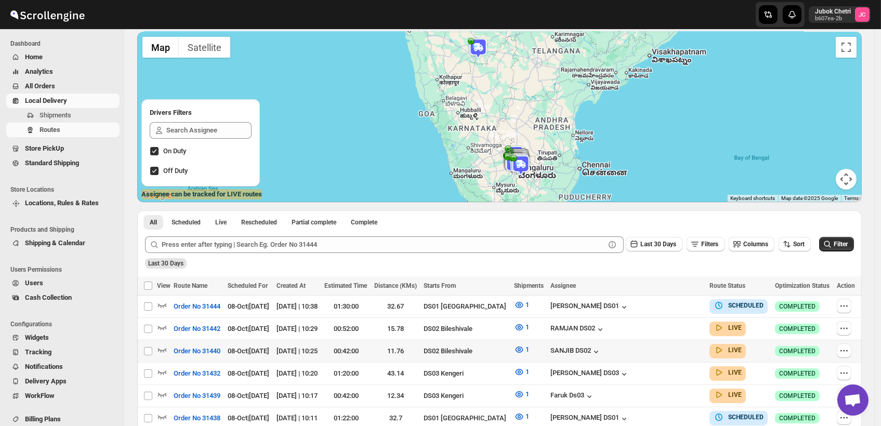
scroll to position [34, 0]
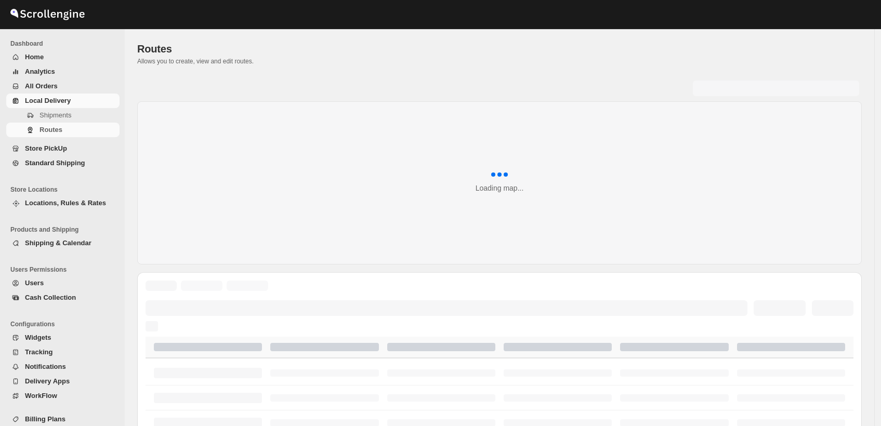
scroll to position [34, 0]
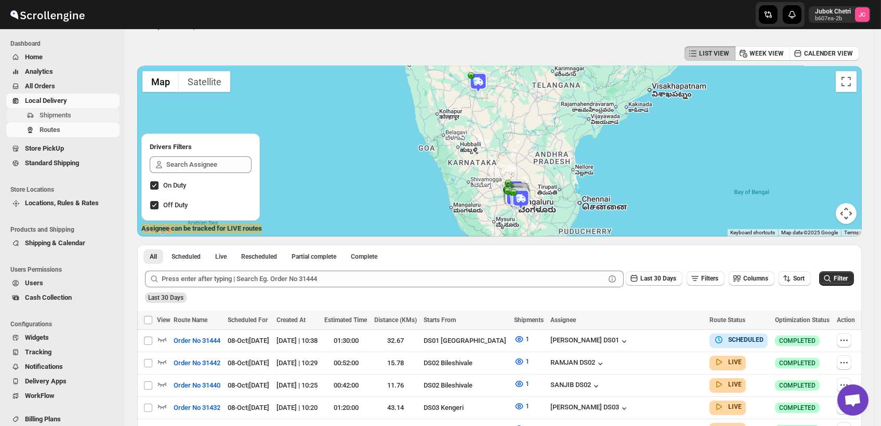
click at [63, 116] on span "Shipments" at bounding box center [56, 115] width 32 height 8
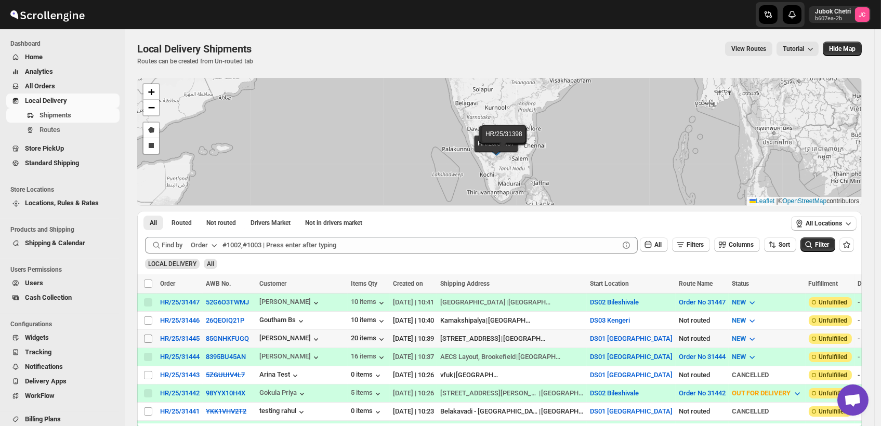
click at [150, 335] on input "Select shipment" at bounding box center [148, 339] width 8 height 8
checkbox input "true"
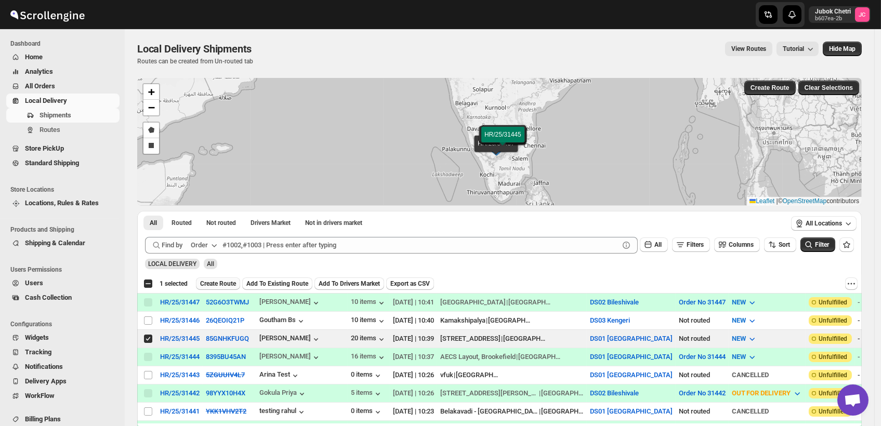
click at [220, 286] on span "Create Route" at bounding box center [218, 284] width 36 height 8
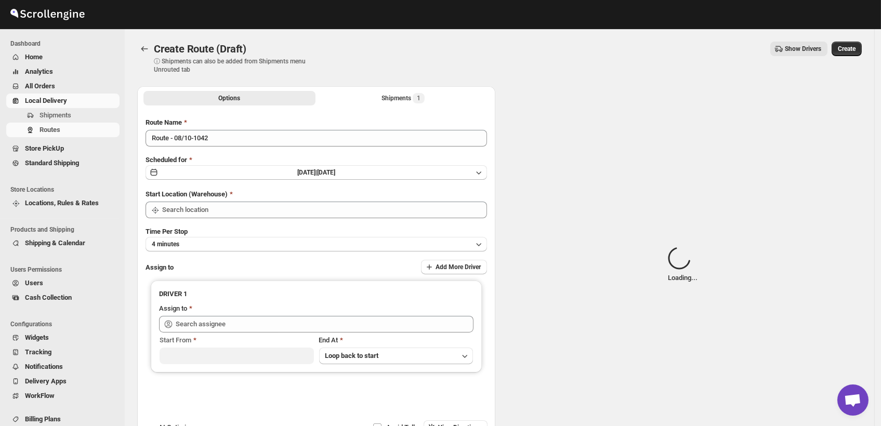
type input "DS01 [GEOGRAPHIC_DATA]"
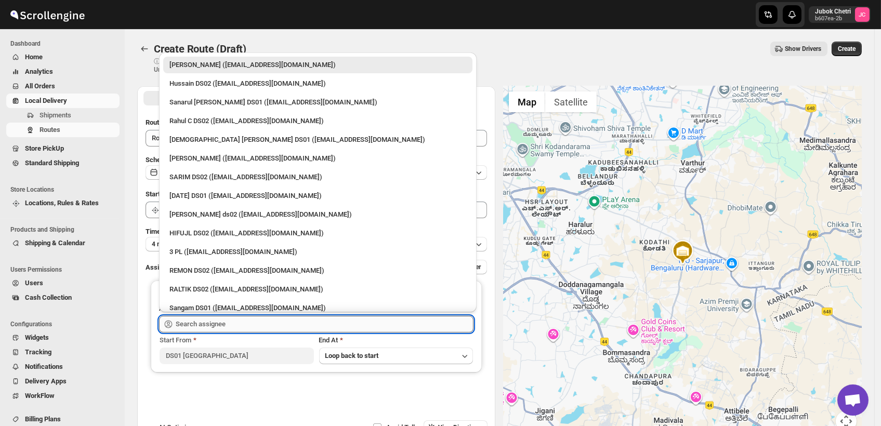
click at [237, 321] on input "text" at bounding box center [325, 324] width 298 height 17
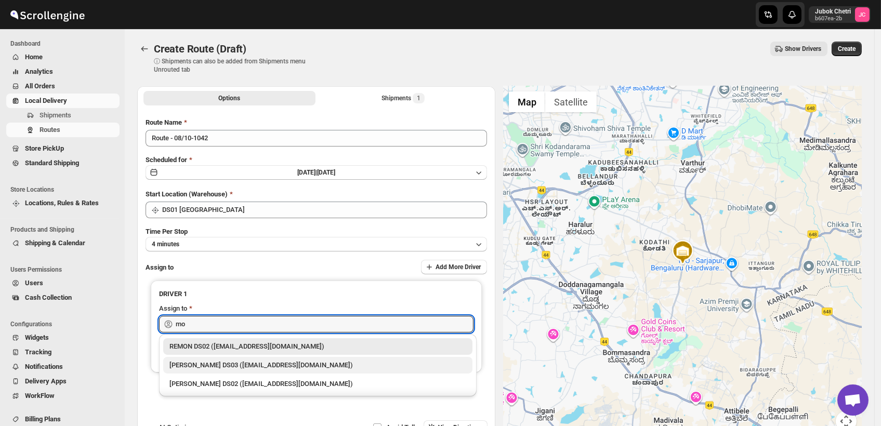
click at [227, 365] on div "[PERSON_NAME] DS03 ([EMAIL_ADDRESS][DOMAIN_NAME])" at bounding box center [318, 365] width 297 height 10
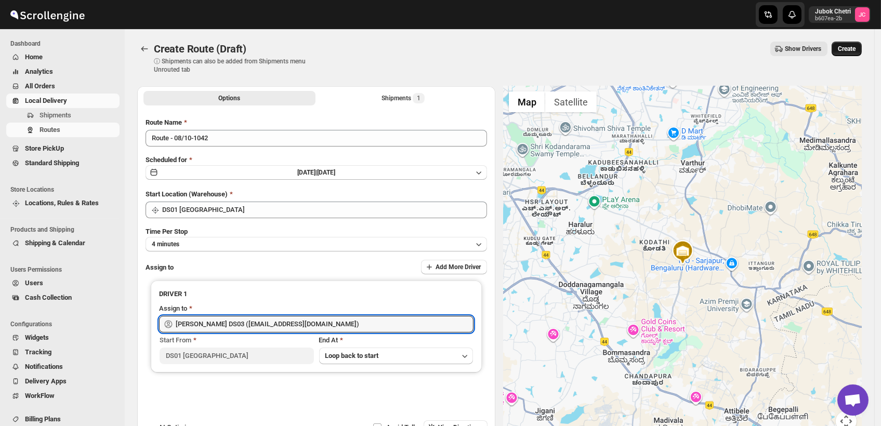
type input "[PERSON_NAME] DS03 ([EMAIL_ADDRESS][DOMAIN_NAME])"
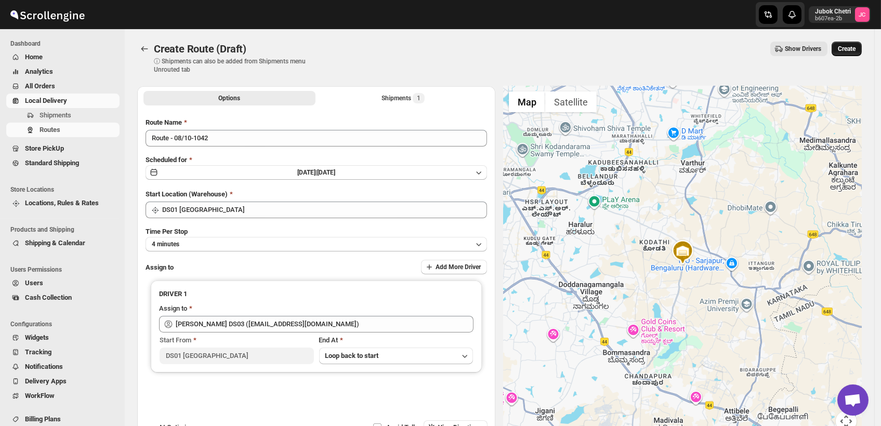
click at [856, 46] on span "Create" at bounding box center [847, 49] width 18 height 8
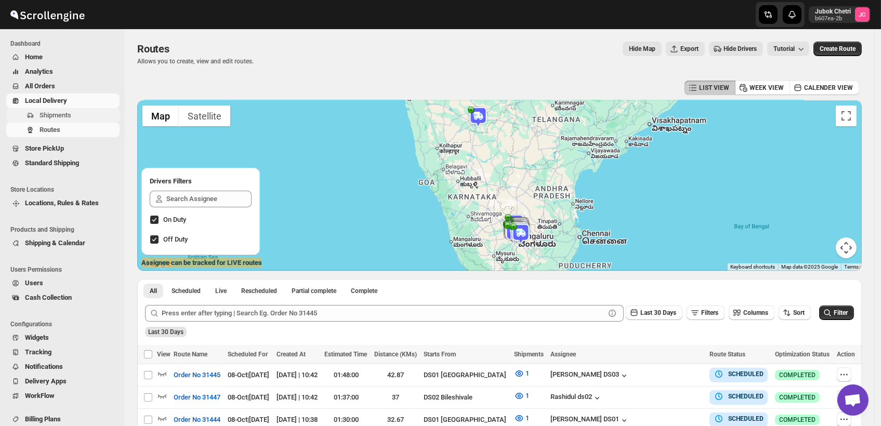
click at [83, 114] on span "Shipments" at bounding box center [79, 115] width 78 height 10
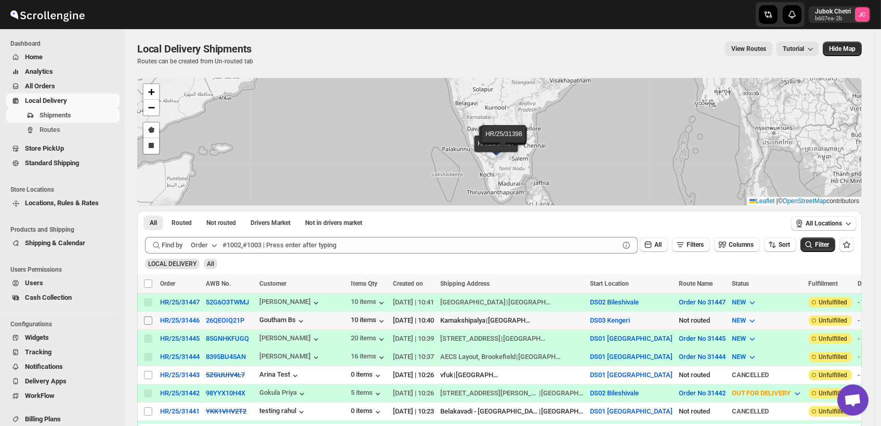
click at [150, 317] on input "Select shipment" at bounding box center [148, 321] width 8 height 8
checkbox input "true"
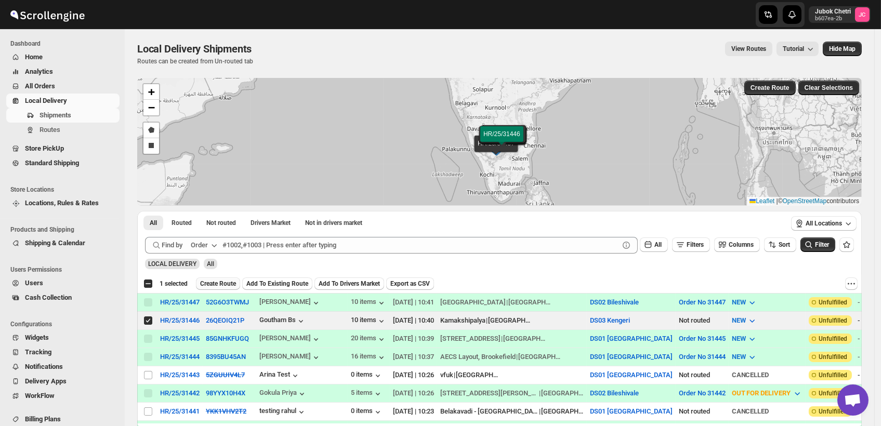
click at [214, 279] on button "Create Route" at bounding box center [218, 284] width 44 height 12
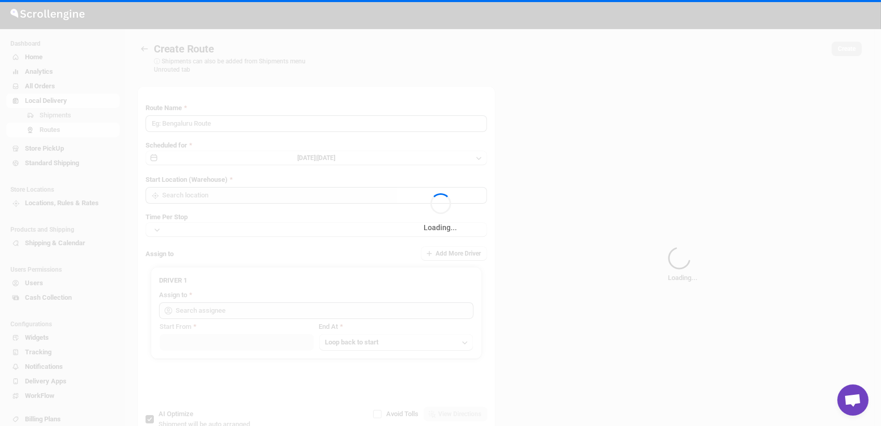
type input "Route - 08/10-1043"
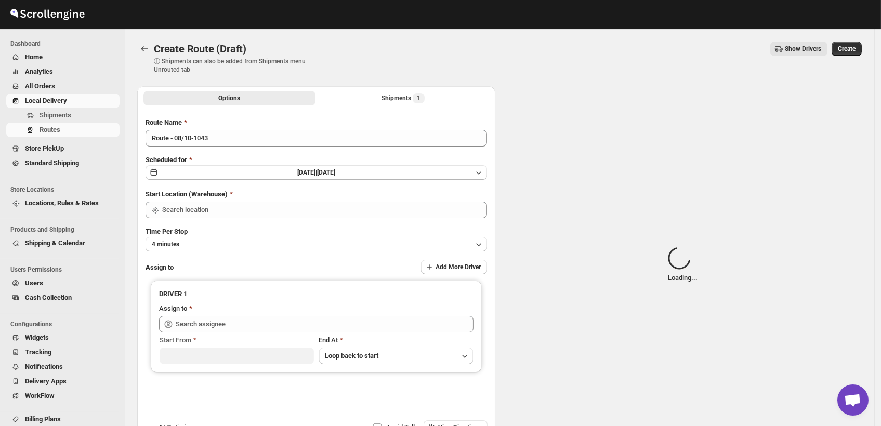
type input "DS03 Kengeri"
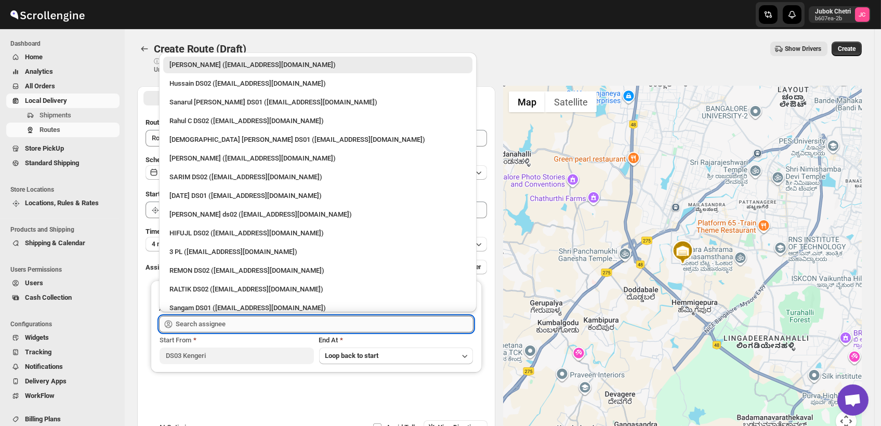
click at [219, 327] on input "text" at bounding box center [325, 324] width 298 height 17
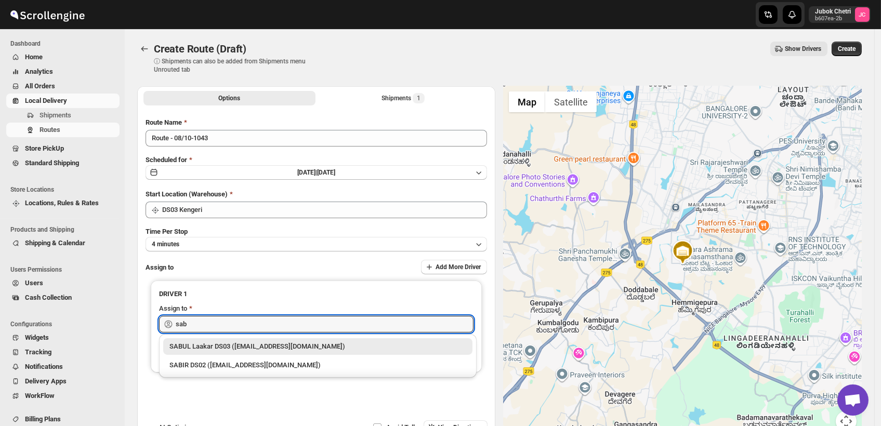
click at [253, 346] on div "SABUL Laakar DS03 ([EMAIL_ADDRESS][DOMAIN_NAME])" at bounding box center [318, 347] width 297 height 10
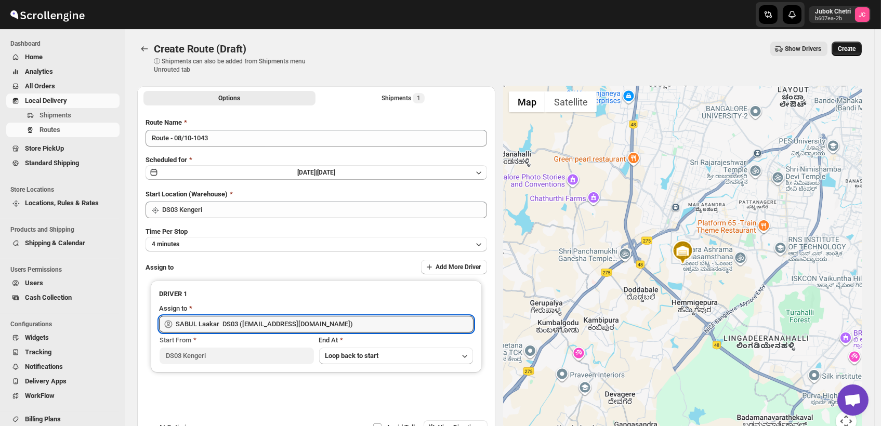
type input "SABUL Laakar DS03 ([EMAIL_ADDRESS][DOMAIN_NAME])"
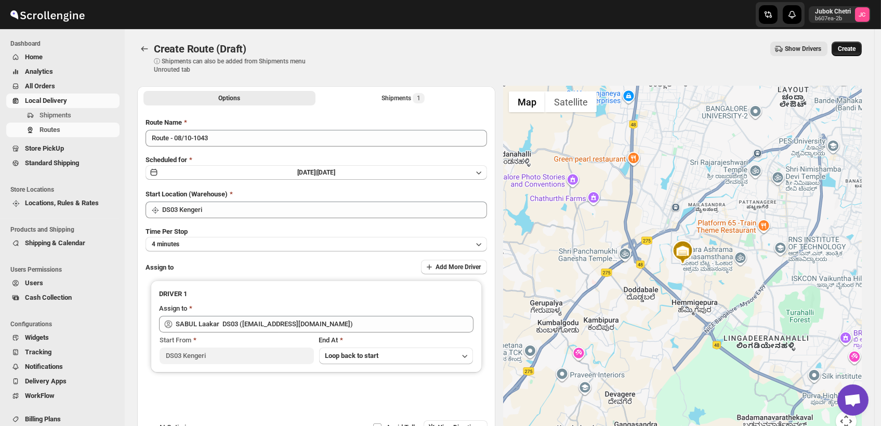
click at [857, 43] on button "Create" at bounding box center [847, 49] width 30 height 15
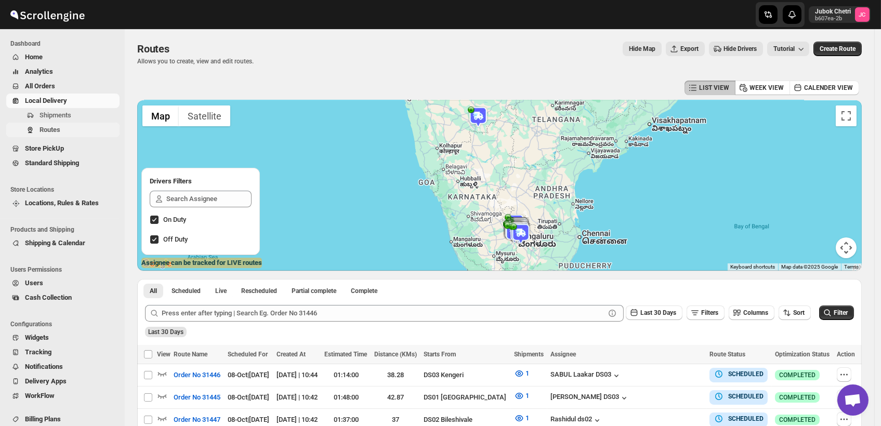
click at [58, 126] on span "Routes" at bounding box center [50, 130] width 21 height 8
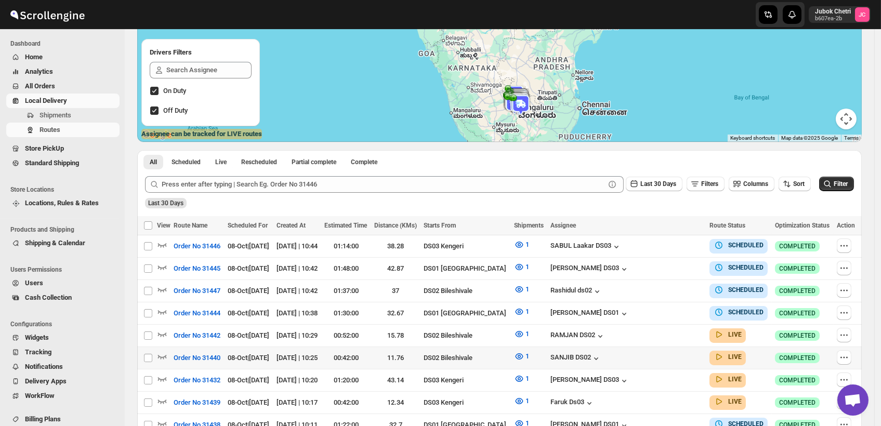
scroll to position [136, 0]
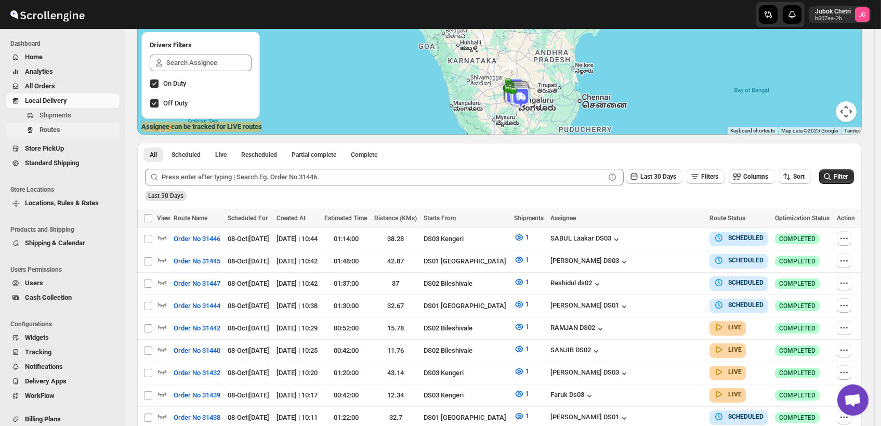
click at [55, 126] on span "Routes" at bounding box center [50, 130] width 21 height 8
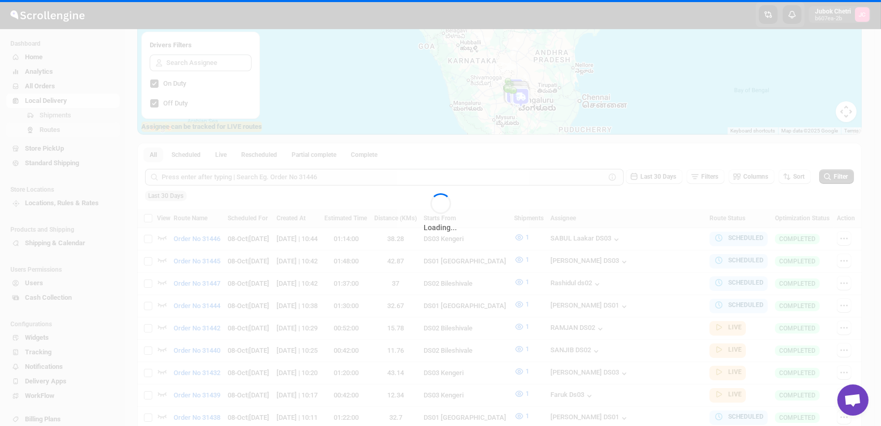
scroll to position [0, 0]
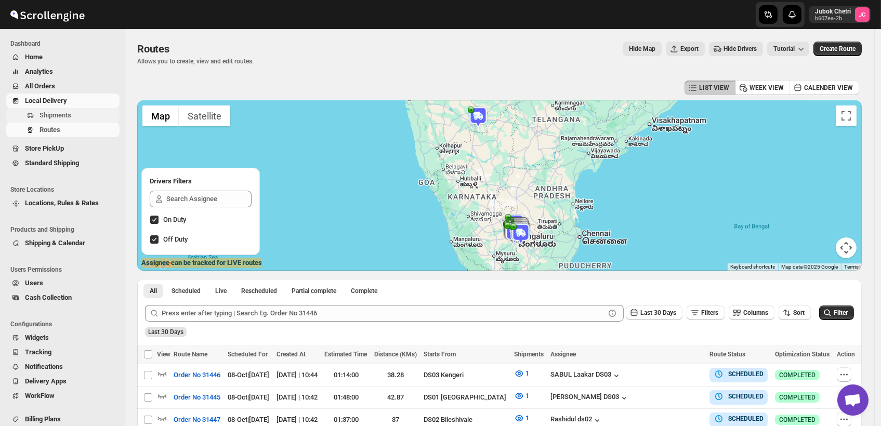
click at [69, 109] on button "Shipments" at bounding box center [62, 115] width 113 height 15
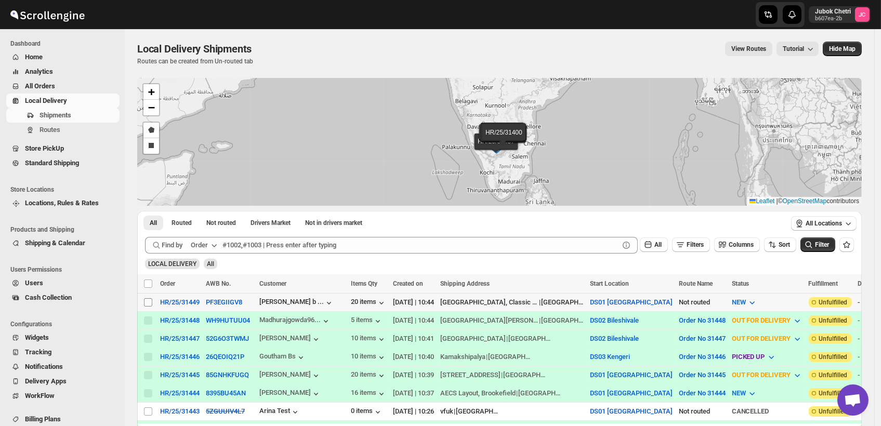
click at [150, 301] on input "Select shipment" at bounding box center [148, 302] width 8 height 8
checkbox input "true"
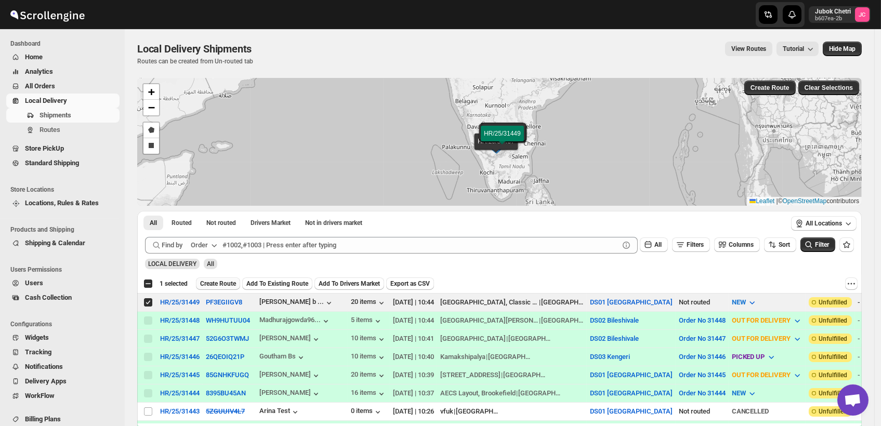
click at [216, 281] on span "Create Route" at bounding box center [218, 284] width 36 height 8
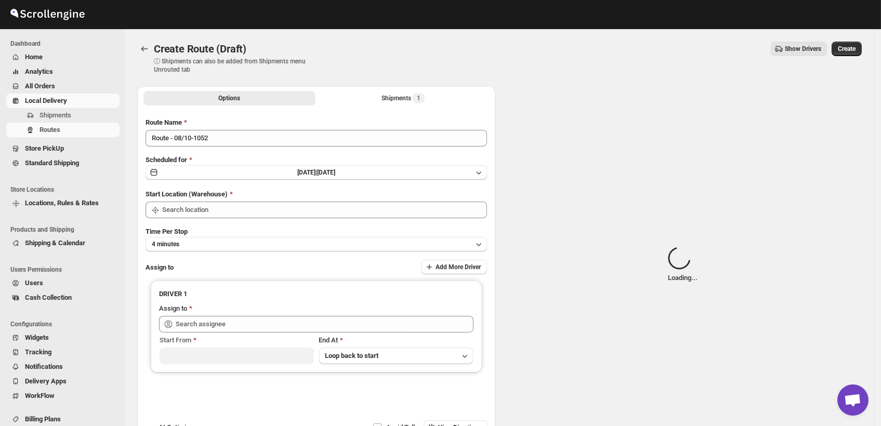
type input "DS01 [GEOGRAPHIC_DATA]"
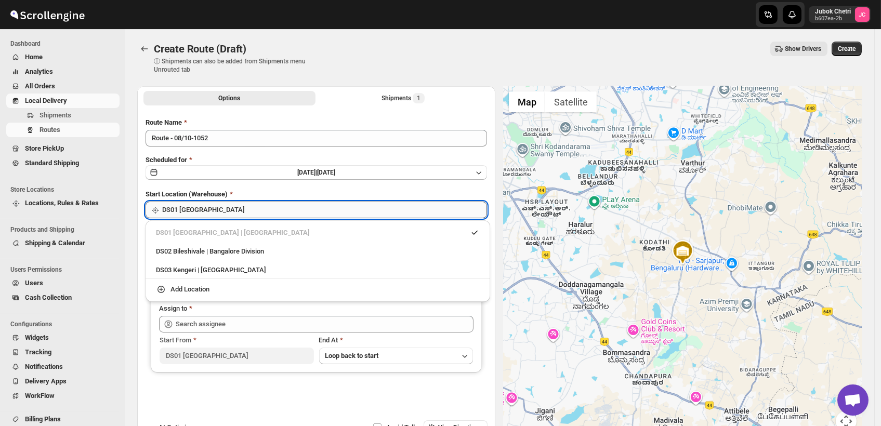
click at [231, 211] on input "DS01 [GEOGRAPHIC_DATA]" at bounding box center [324, 210] width 325 height 17
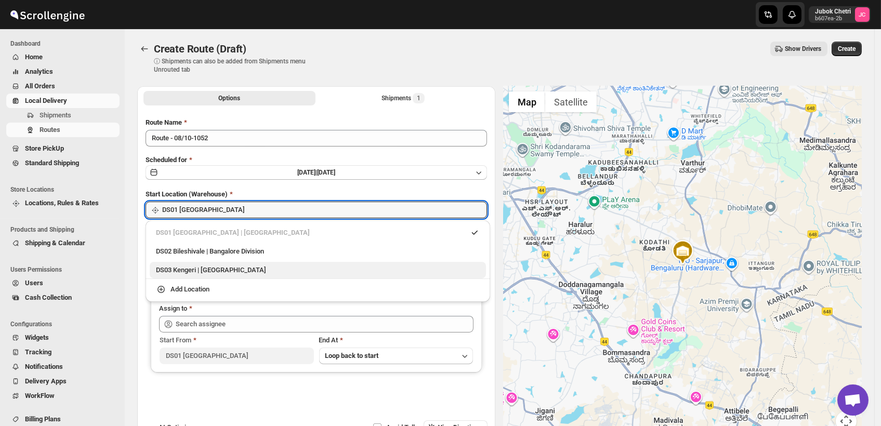
click at [228, 268] on div "DS03 Kengeri | Bengaluru" at bounding box center [318, 270] width 324 height 10
type input "DS03 Kengeri"
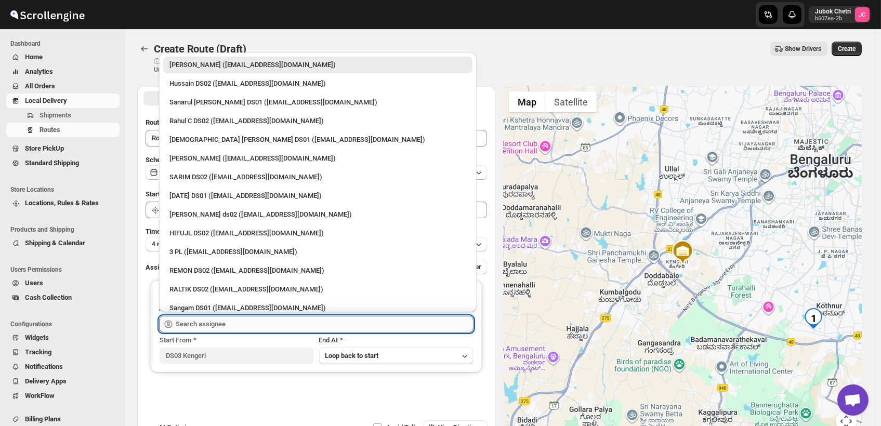
click at [226, 323] on input "text" at bounding box center [325, 324] width 298 height 17
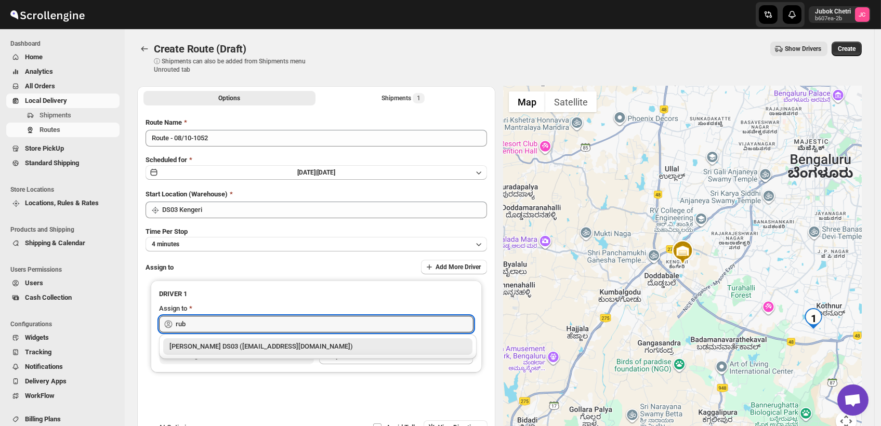
click at [235, 345] on div "[PERSON_NAME] DS03 ([EMAIL_ADDRESS][DOMAIN_NAME])" at bounding box center [318, 347] width 297 height 10
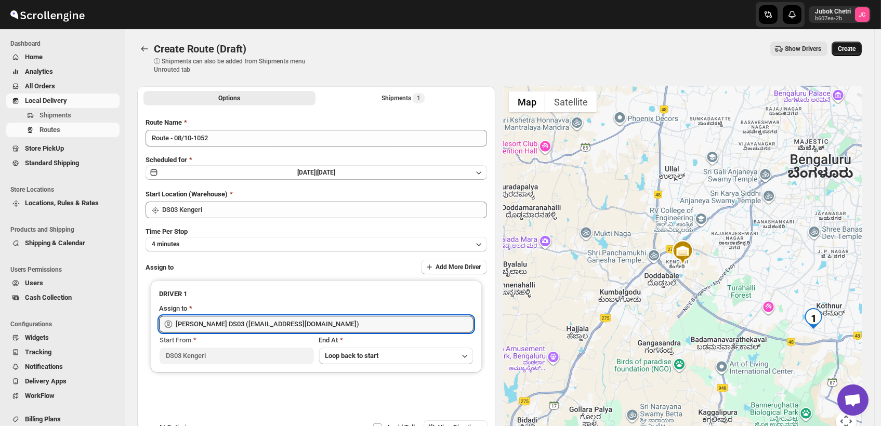
type input "[PERSON_NAME] DS03 ([EMAIL_ADDRESS][DOMAIN_NAME])"
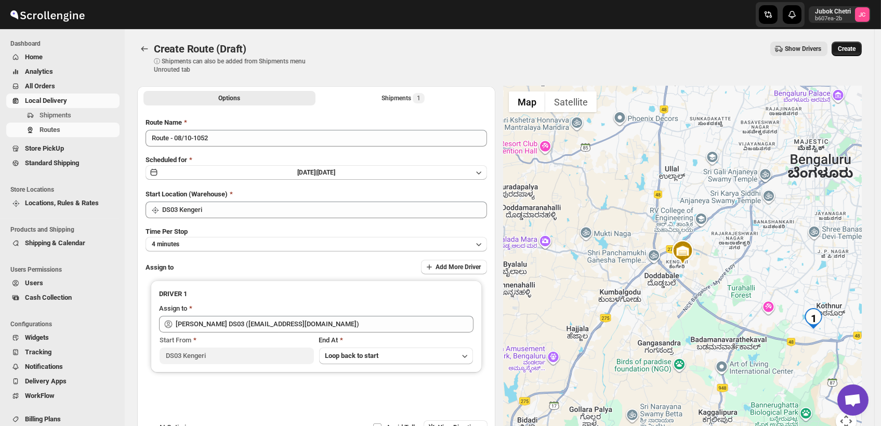
click at [856, 48] on span "Create" at bounding box center [847, 49] width 18 height 8
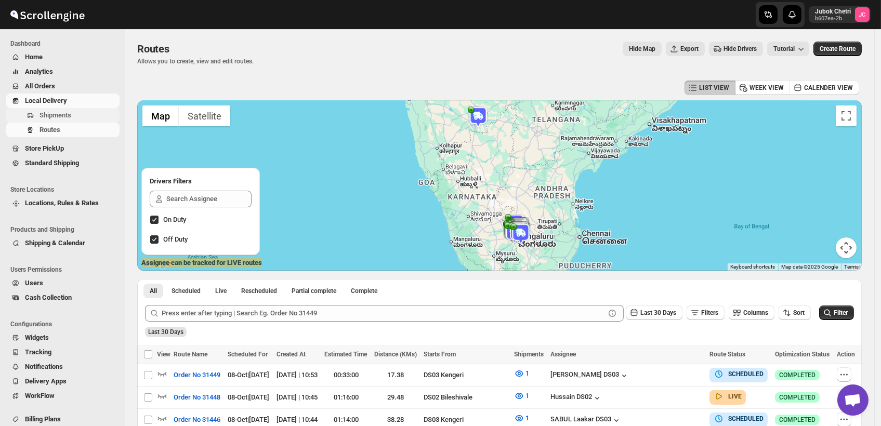
click at [71, 115] on span "Shipments" at bounding box center [79, 115] width 78 height 10
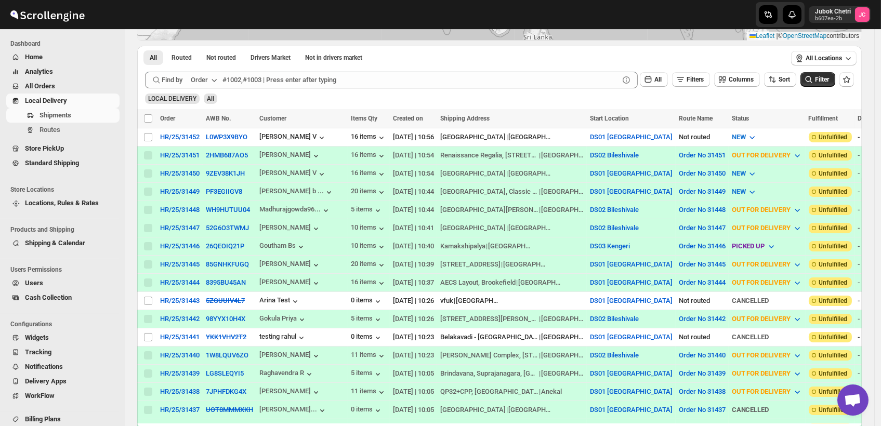
scroll to position [173, 0]
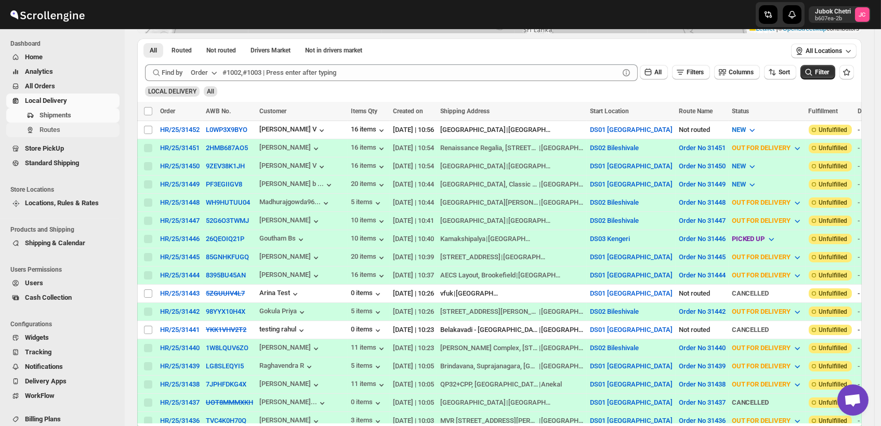
click at [69, 135] on span "Routes" at bounding box center [79, 130] width 78 height 10
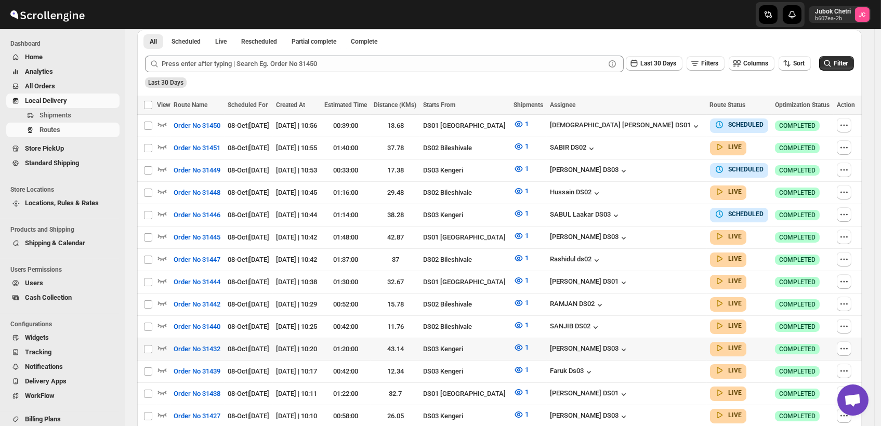
scroll to position [251, 0]
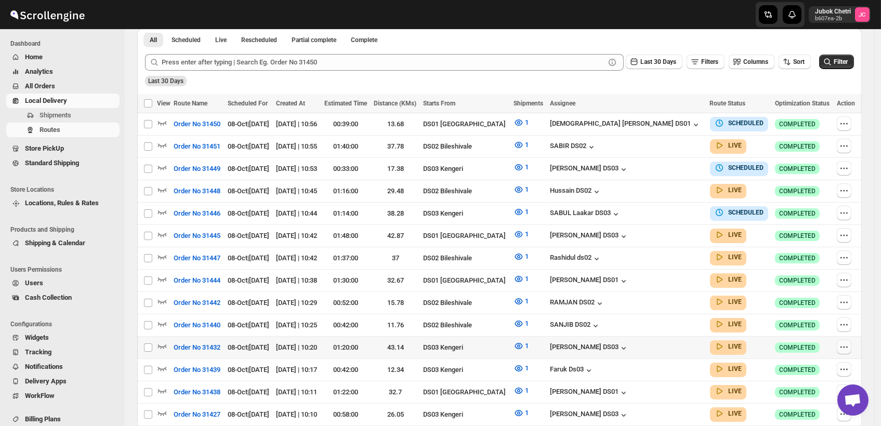
click at [847, 343] on icon "button" at bounding box center [844, 347] width 10 height 10
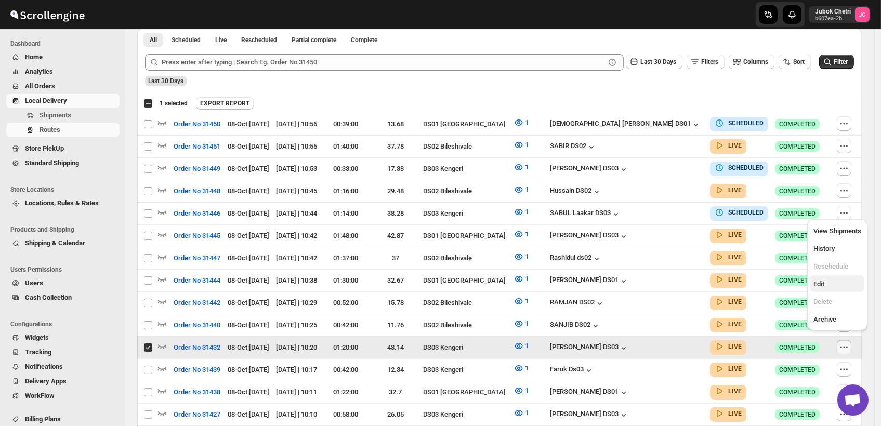
click at [819, 282] on span "Edit" at bounding box center [819, 284] width 11 height 8
checkbox input "false"
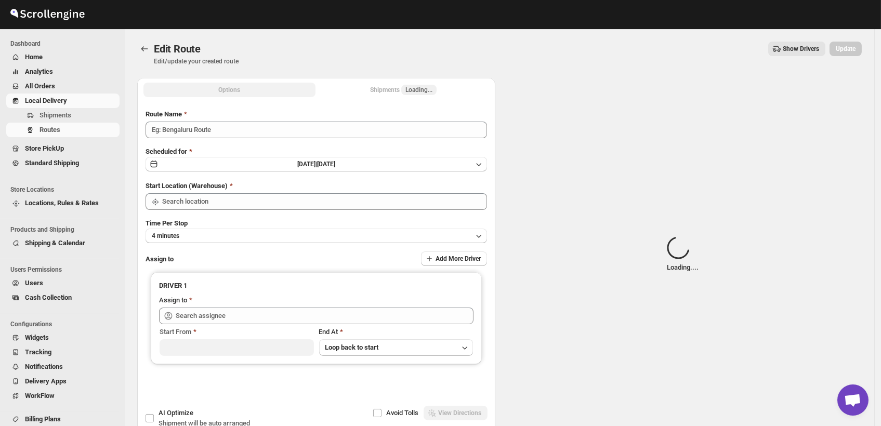
type input "Order No 31432"
type input "DS03 Kengeri"
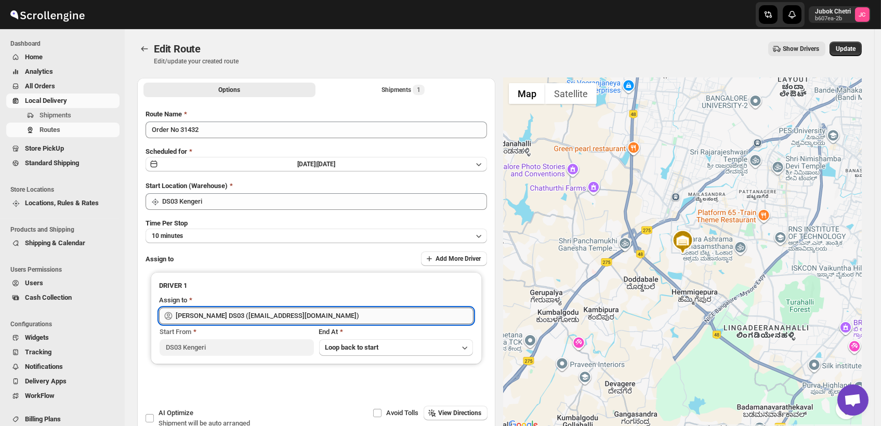
click at [321, 317] on input "[PERSON_NAME] DS03 ([EMAIL_ADDRESS][DOMAIN_NAME])" at bounding box center [325, 316] width 298 height 17
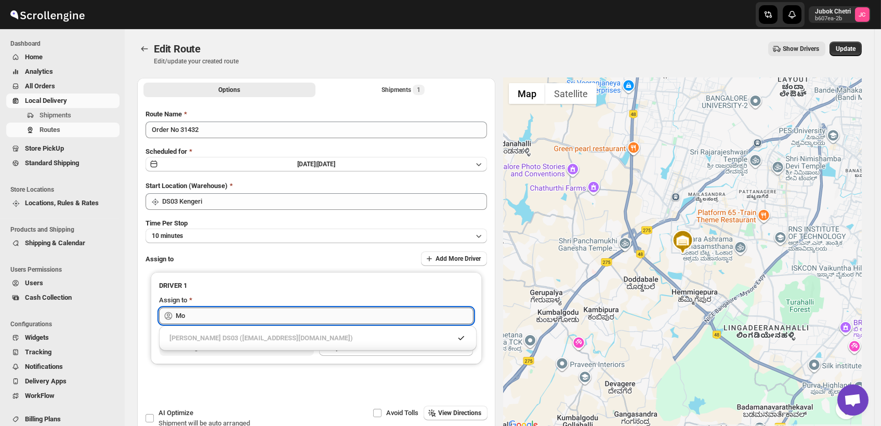
type input "M"
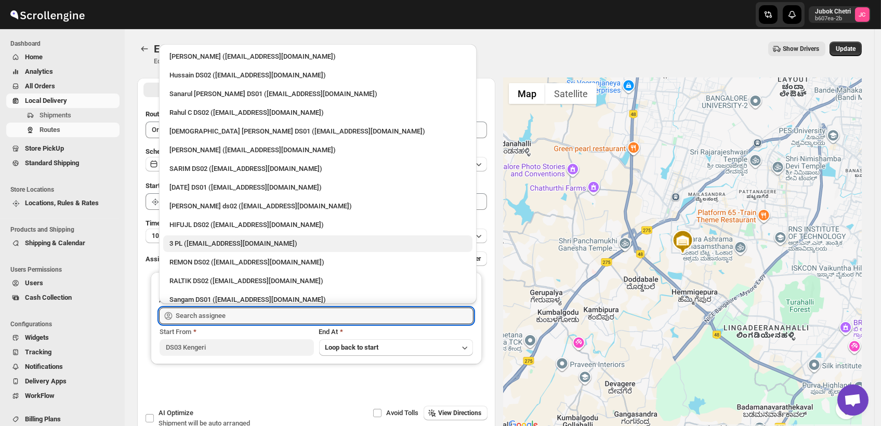
click at [280, 239] on div "3 PL ([EMAIL_ADDRESS][DOMAIN_NAME])" at bounding box center [318, 244] width 297 height 10
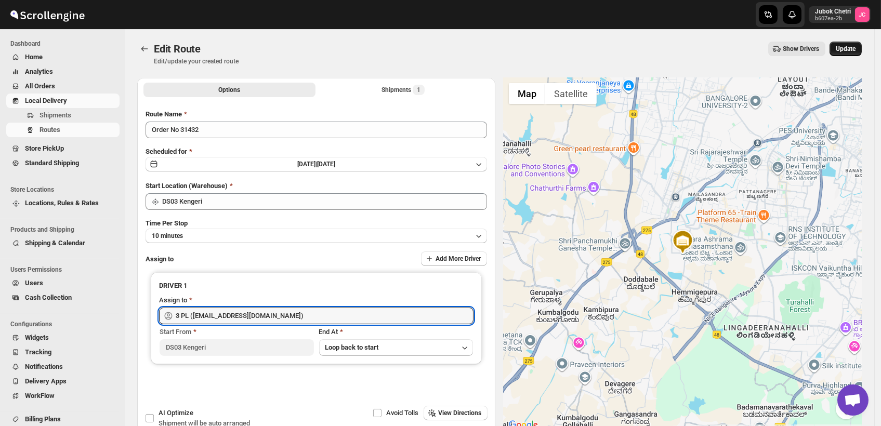
type input "3 PL ([EMAIL_ADDRESS][DOMAIN_NAME])"
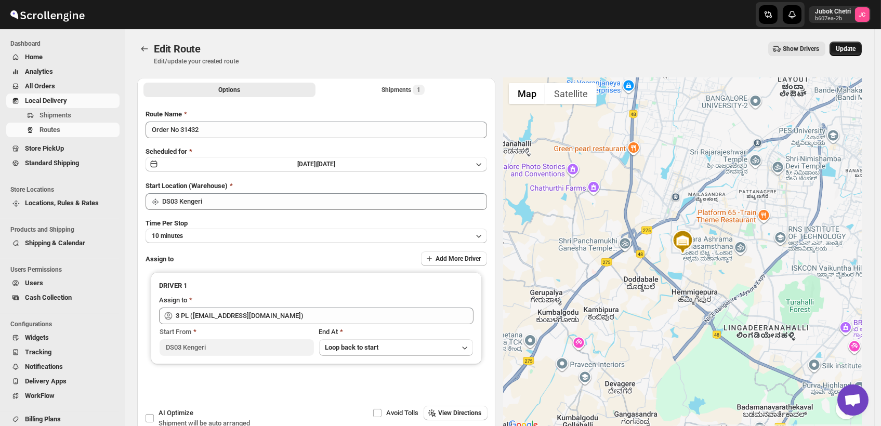
click at [850, 45] on span "Update" at bounding box center [846, 49] width 20 height 8
